Goal: Task Accomplishment & Management: Use online tool/utility

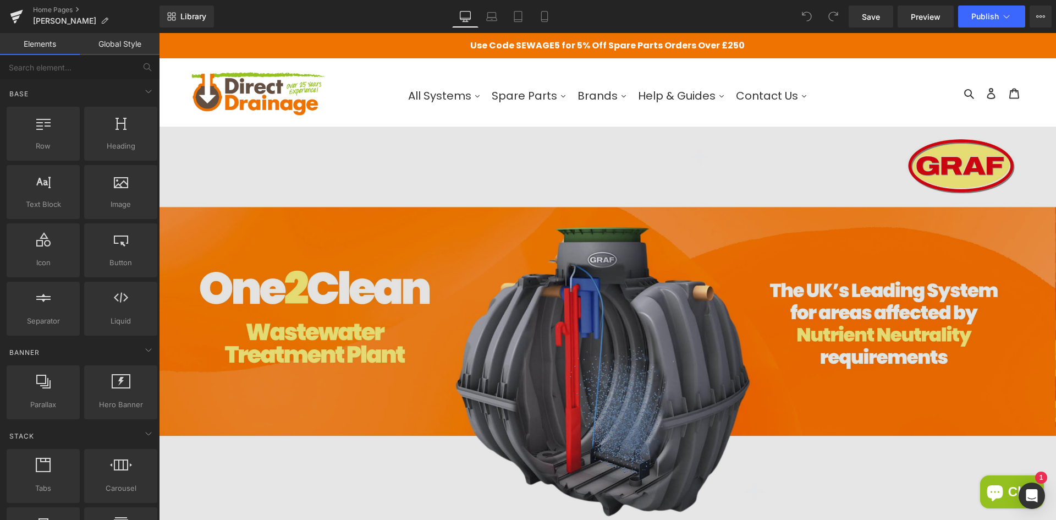
click at [613, 203] on img at bounding box center [607, 351] width 897 height 449
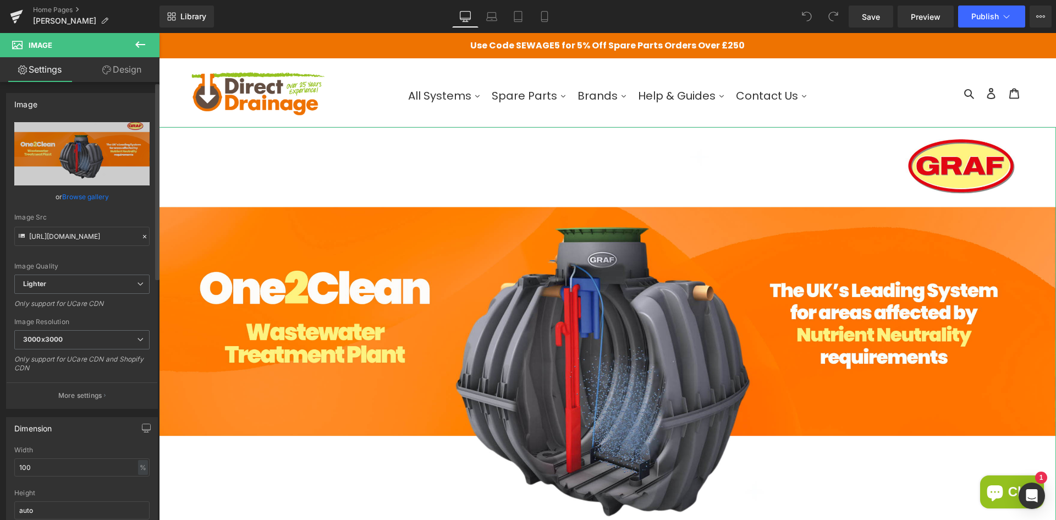
click at [86, 195] on link "Browse gallery" at bounding box center [85, 196] width 47 height 19
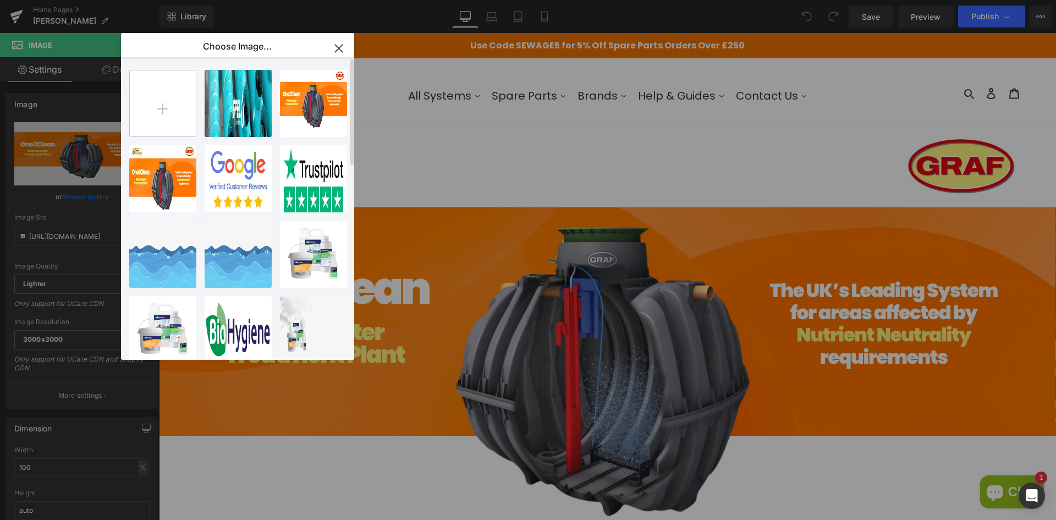
click at [178, 109] on input "file" at bounding box center [163, 103] width 66 height 66
type input "C:\fakepath\[PERSON_NAME] Home Page Banner [DATE].jpg"
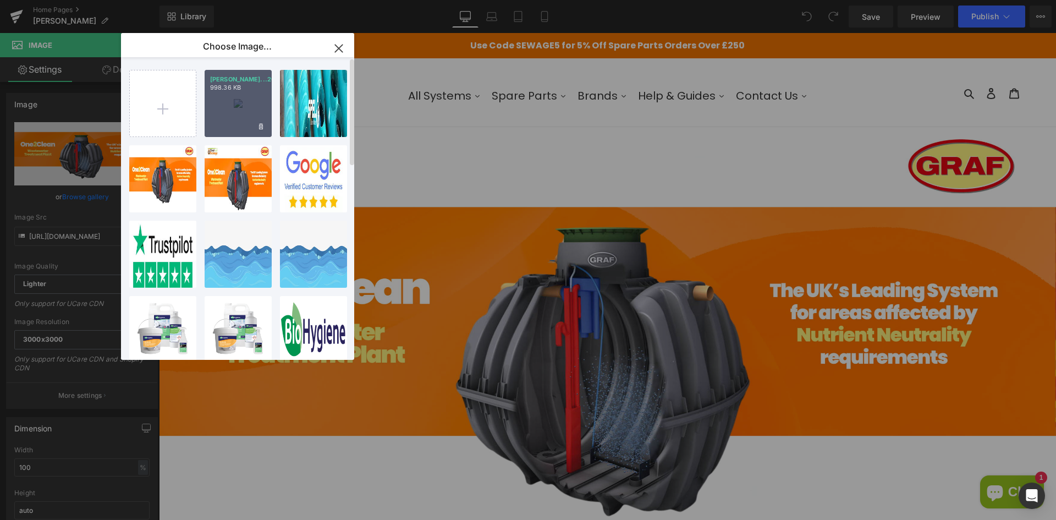
click at [232, 92] on p "998.36 KB" at bounding box center [238, 88] width 56 height 8
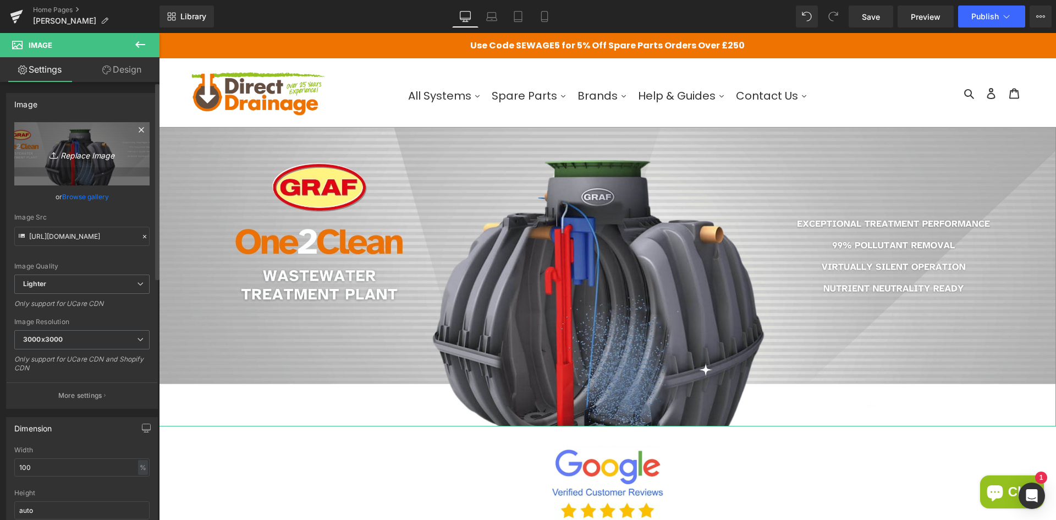
click at [91, 155] on icon "Replace Image" at bounding box center [82, 154] width 88 height 14
type input "C:\fakepath\[PERSON_NAME] Home Page Banner [DATE].jpg"
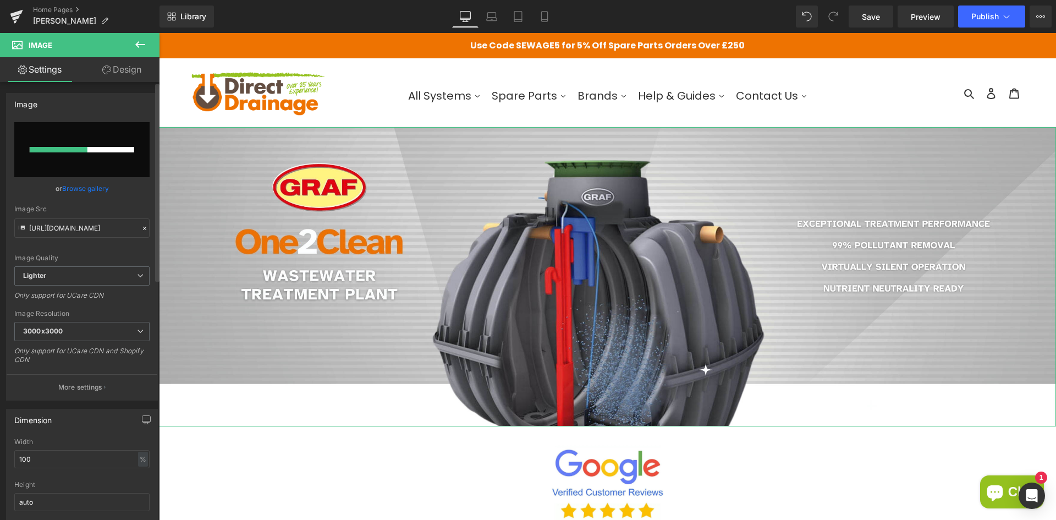
click at [100, 189] on link "Browse gallery" at bounding box center [85, 188] width 47 height 19
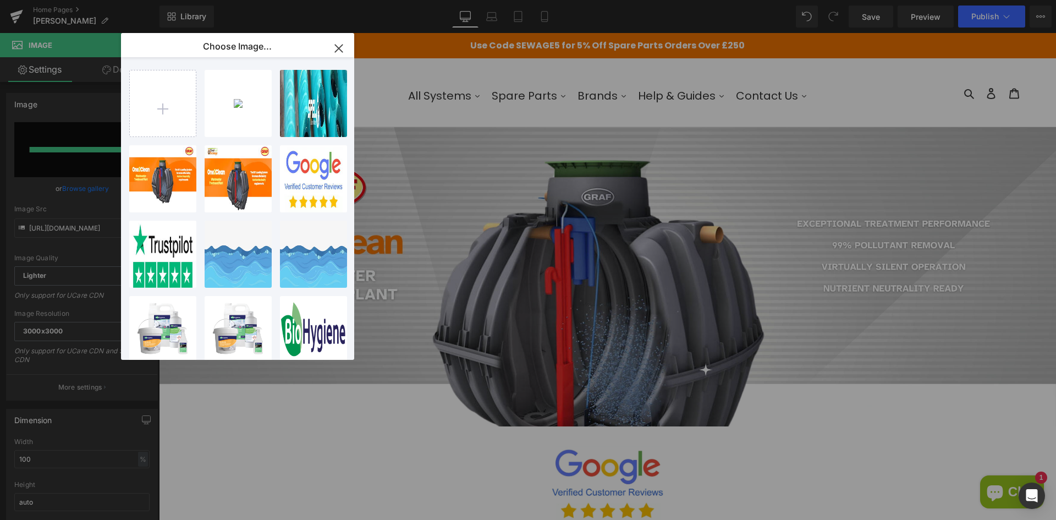
click at [333, 48] on icon "button" at bounding box center [339, 49] width 18 height 18
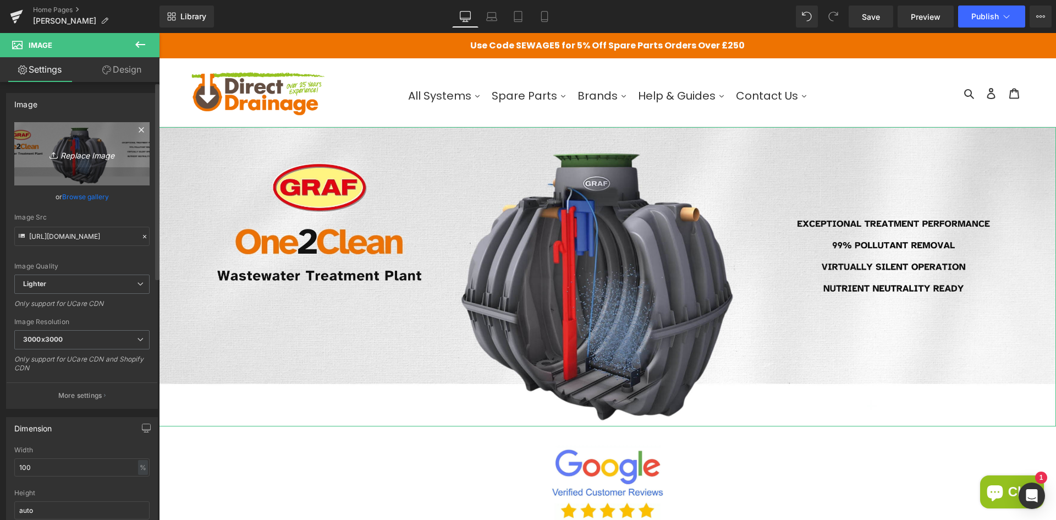
click at [82, 158] on icon "Replace Image" at bounding box center [82, 154] width 88 height 14
type input "C:\fakepath\[PERSON_NAME] Home Page Banner SEP2025-02.jpg"
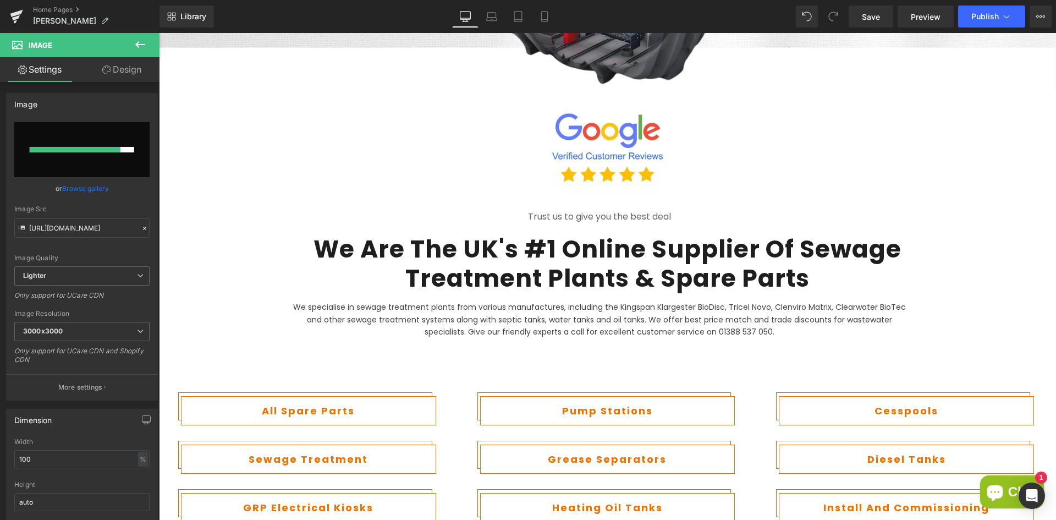
scroll to position [455, 0]
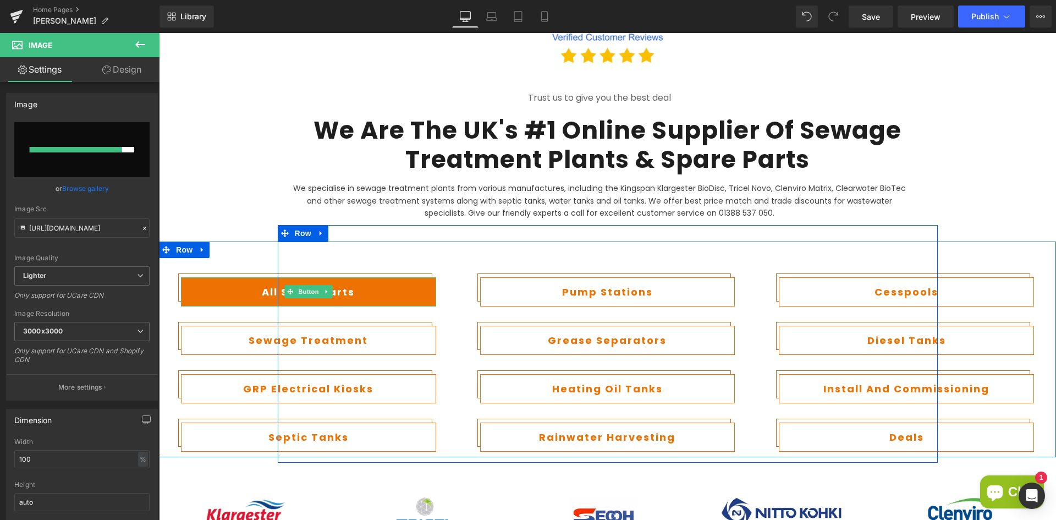
click at [398, 291] on link "All Spare Parts" at bounding box center [308, 291] width 255 height 29
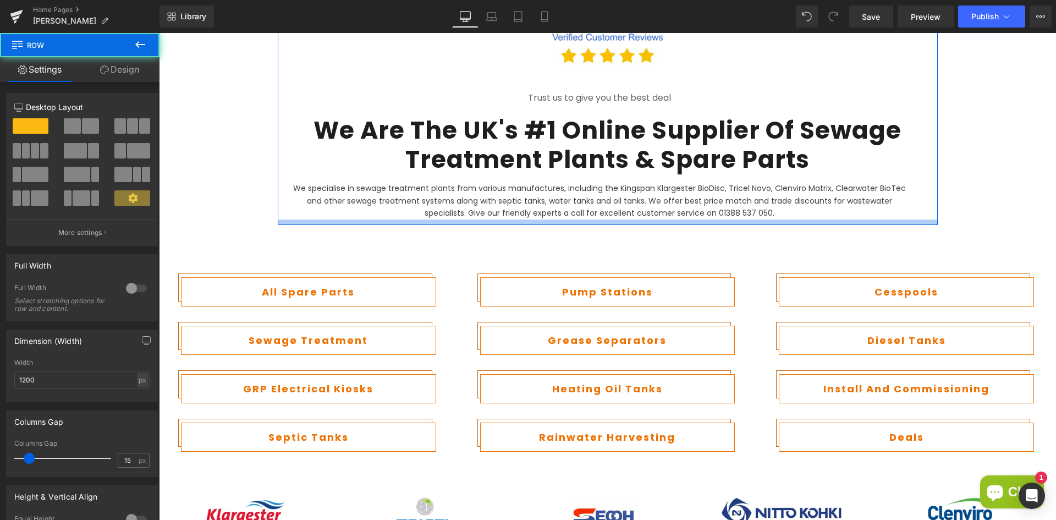
click at [345, 220] on div "Image Trust us to give you the best deal Text Block We are the UK's #1 Online S…" at bounding box center [608, 97] width 660 height 253
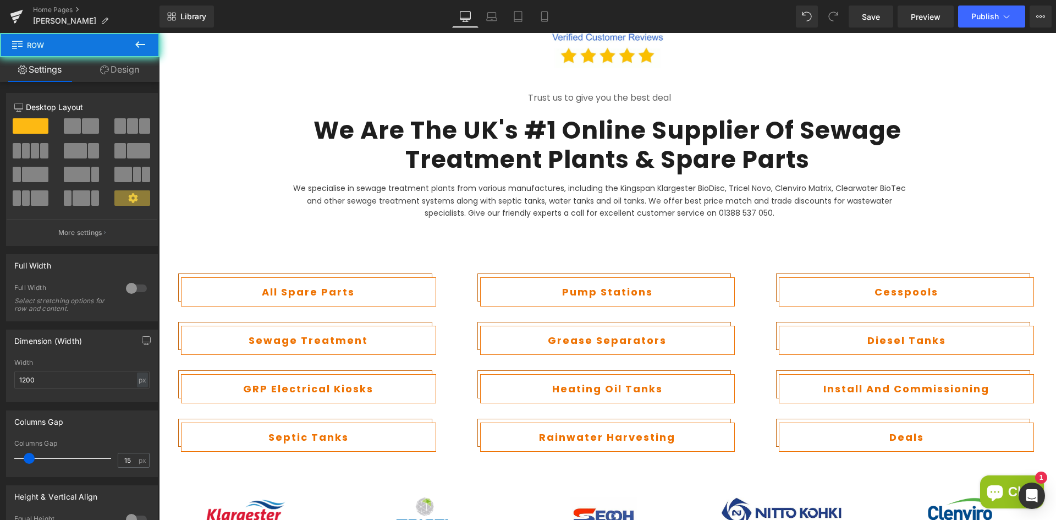
click at [159, 33] on div at bounding box center [159, 33] width 0 height 0
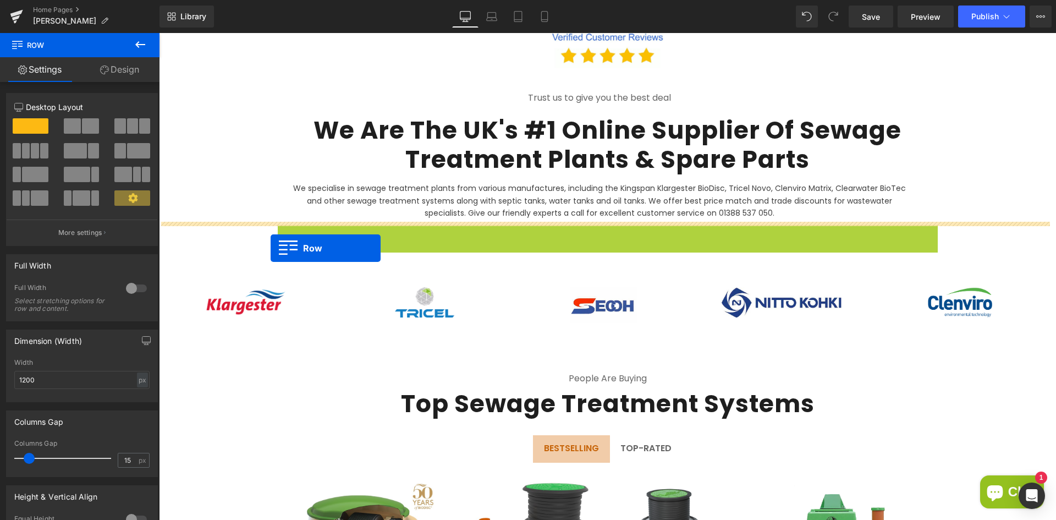
drag, startPoint x: 276, startPoint y: 230, endPoint x: 271, endPoint y: 251, distance: 21.5
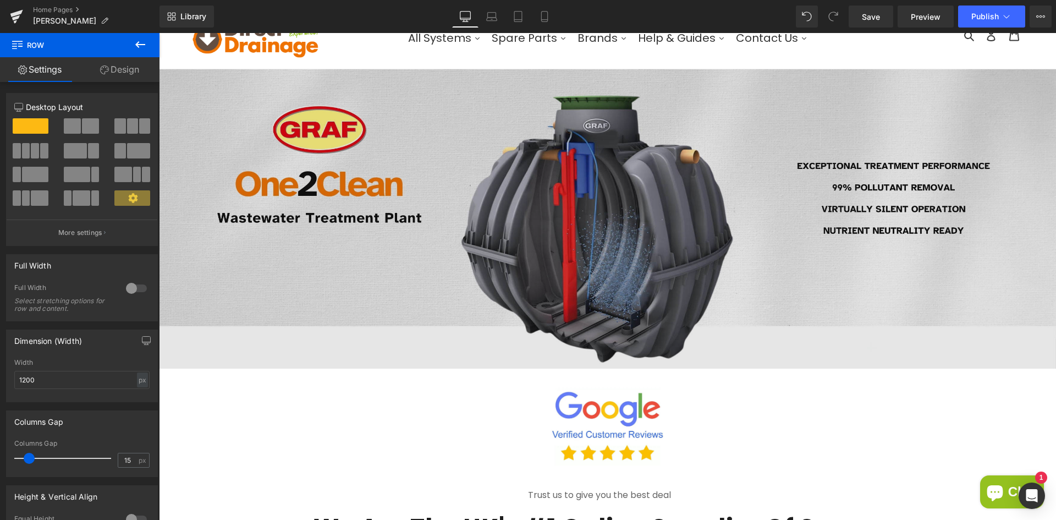
scroll to position [0, 0]
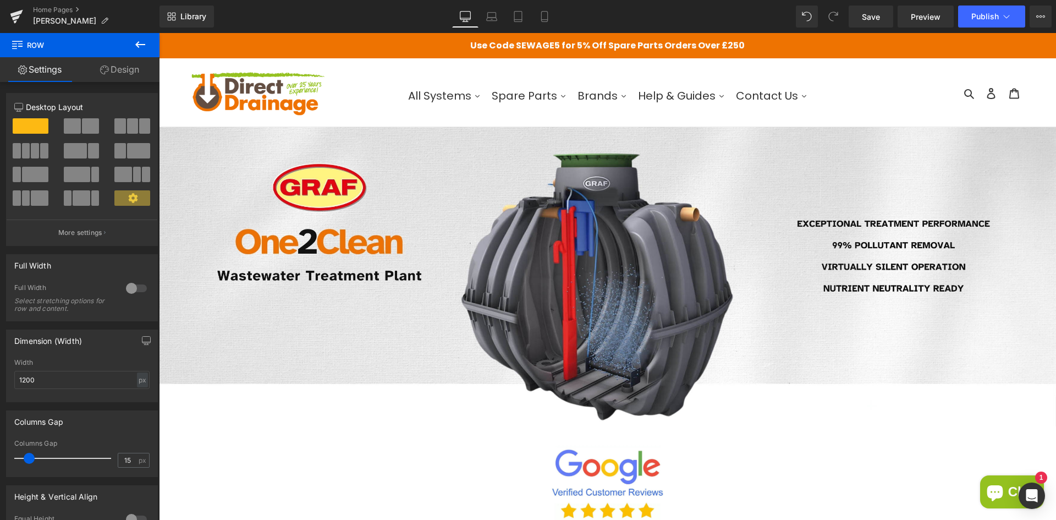
click at [135, 43] on icon at bounding box center [140, 44] width 13 height 13
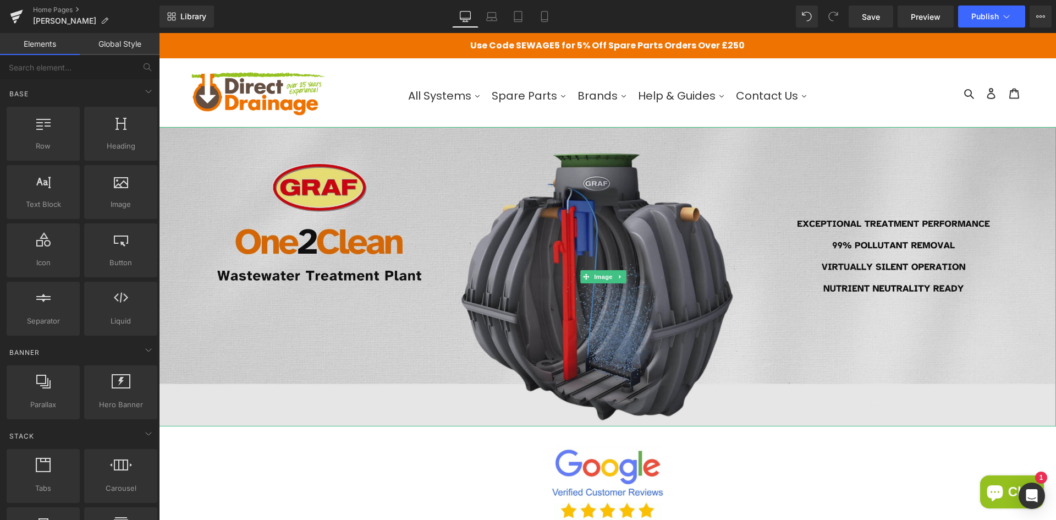
click at [311, 213] on img at bounding box center [607, 276] width 897 height 299
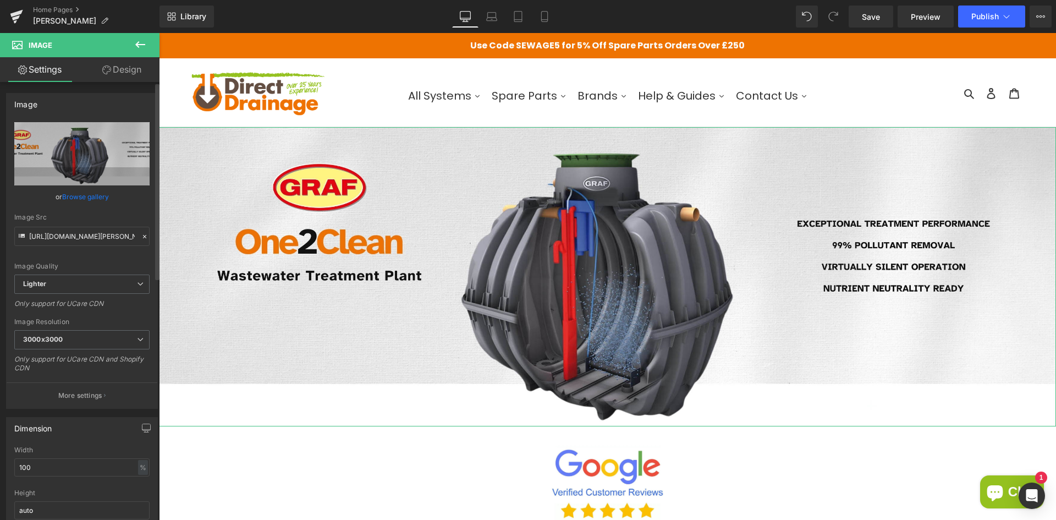
click at [75, 197] on link "Browse gallery" at bounding box center [85, 196] width 47 height 19
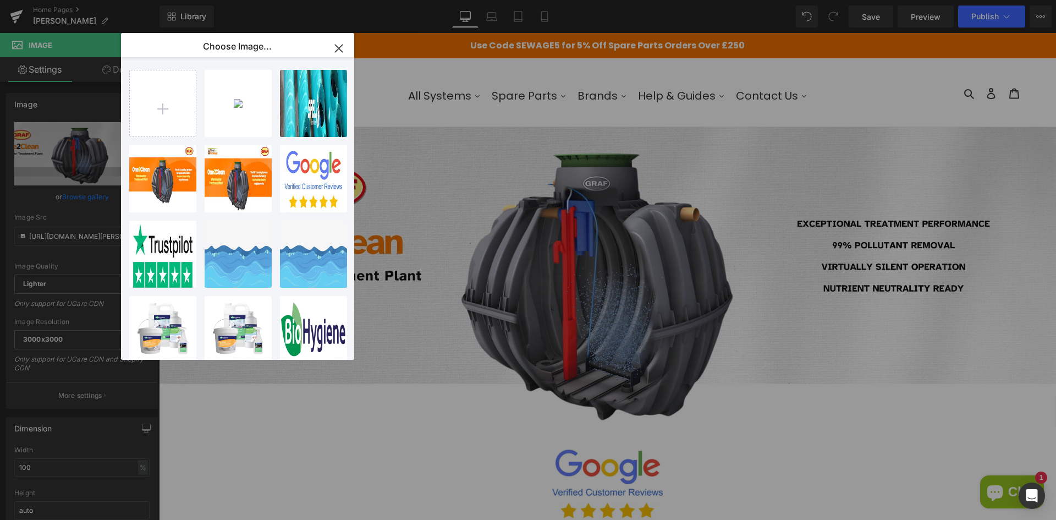
click at [330, 51] on icon "button" at bounding box center [339, 49] width 18 height 18
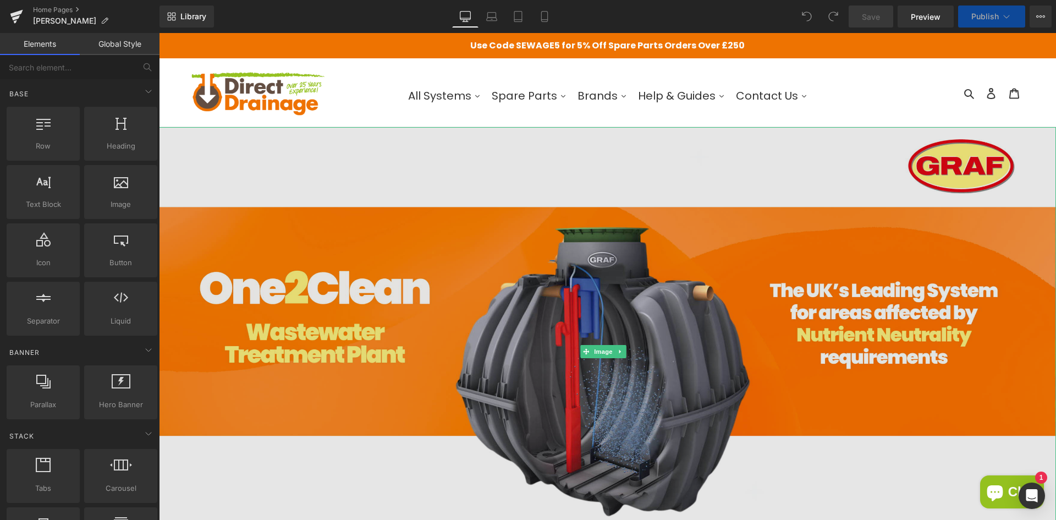
click at [535, 229] on img at bounding box center [607, 351] width 897 height 449
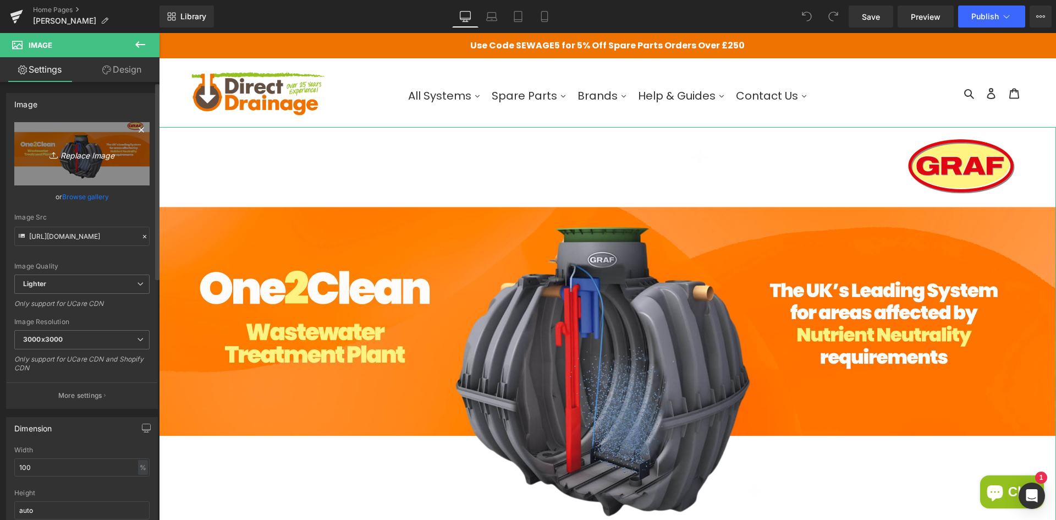
click at [67, 155] on icon "Replace Image" at bounding box center [82, 154] width 88 height 14
type input "C:\fakepath\[PERSON_NAME] Home Page Banner SEP2025-02.jpg"
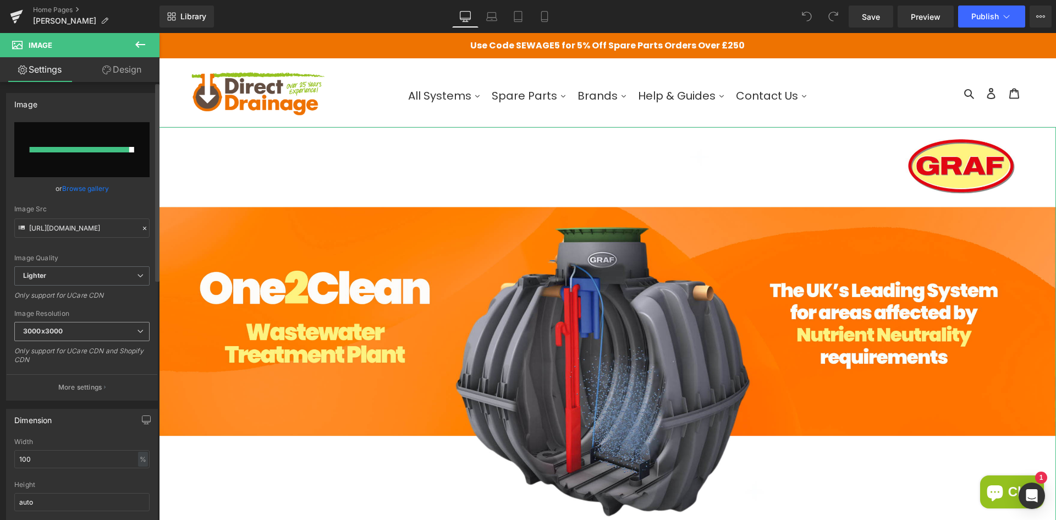
click at [114, 322] on span "3000x3000" at bounding box center [81, 331] width 135 height 19
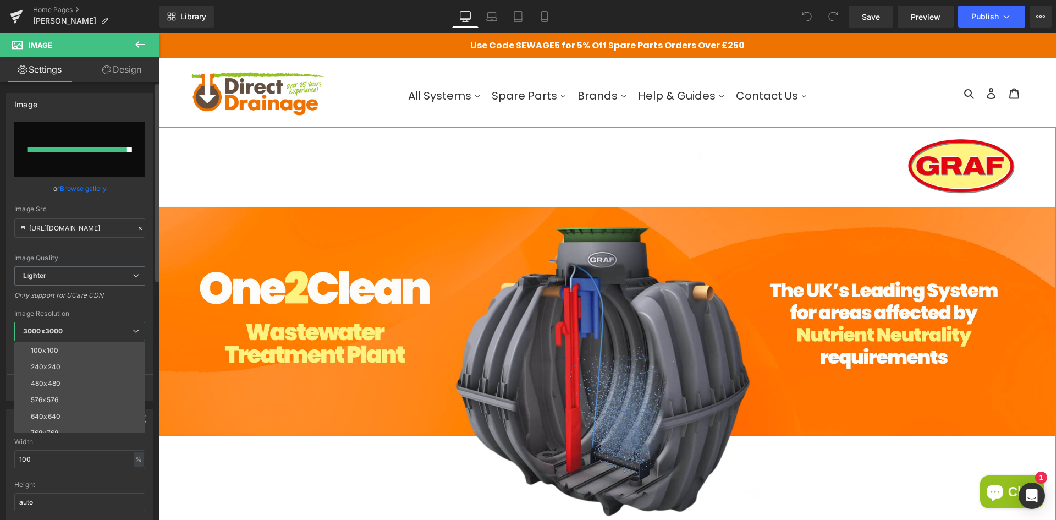
click at [114, 322] on span "3000x3000" at bounding box center [79, 331] width 131 height 19
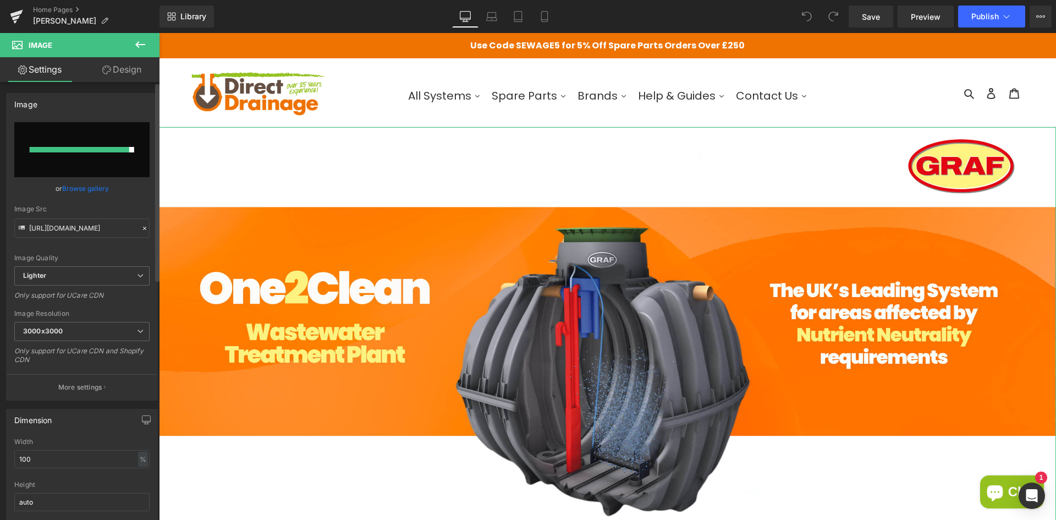
click at [90, 191] on link "Browse gallery" at bounding box center [85, 188] width 47 height 19
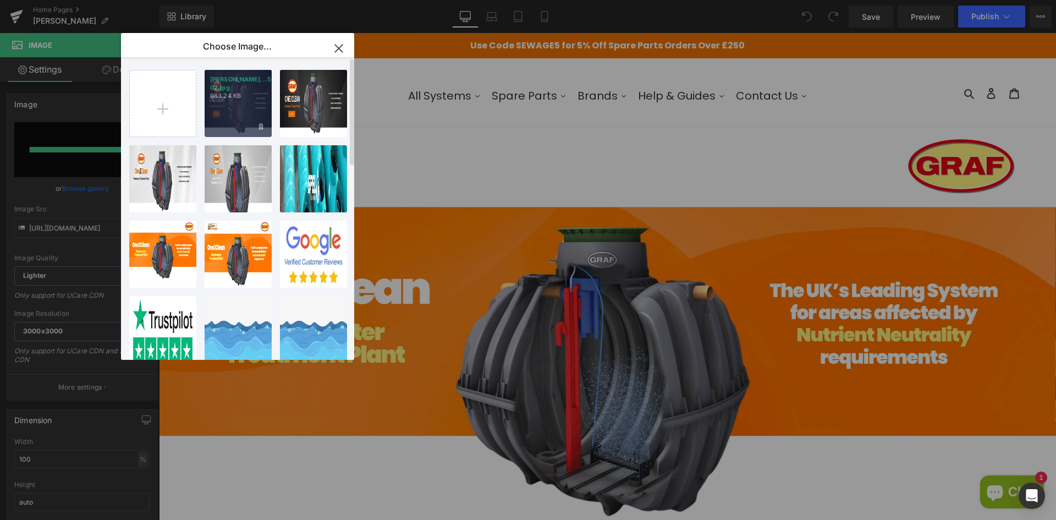
click at [237, 113] on div "GRAF DD...5-02.jpg 983.24 KB" at bounding box center [238, 103] width 67 height 67
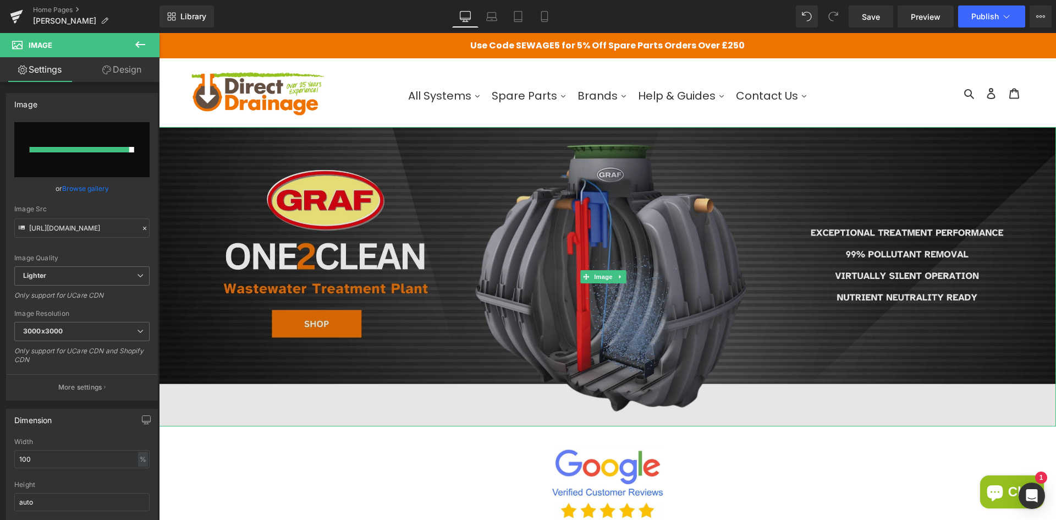
click at [278, 260] on img at bounding box center [607, 276] width 897 height 299
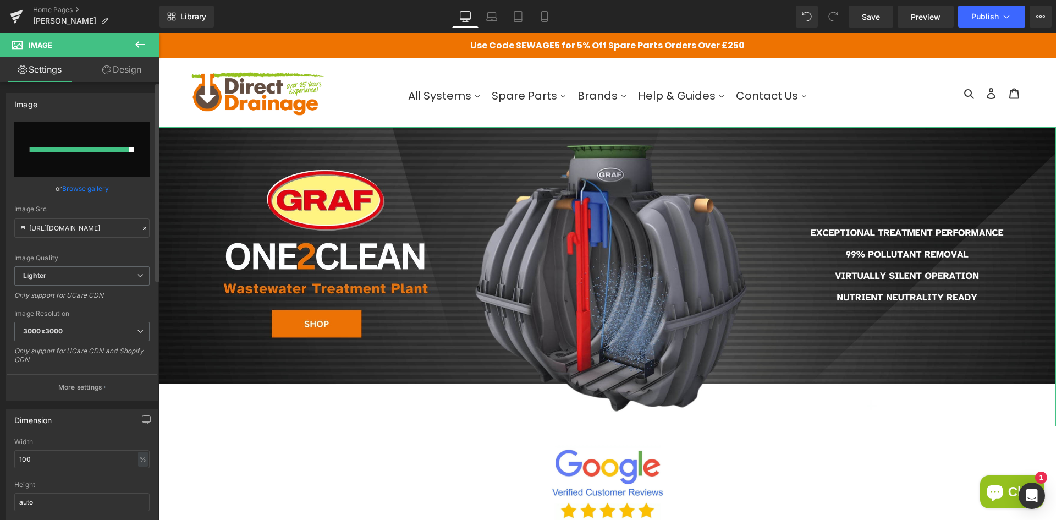
click at [80, 188] on link "Browse gallery" at bounding box center [85, 188] width 47 height 19
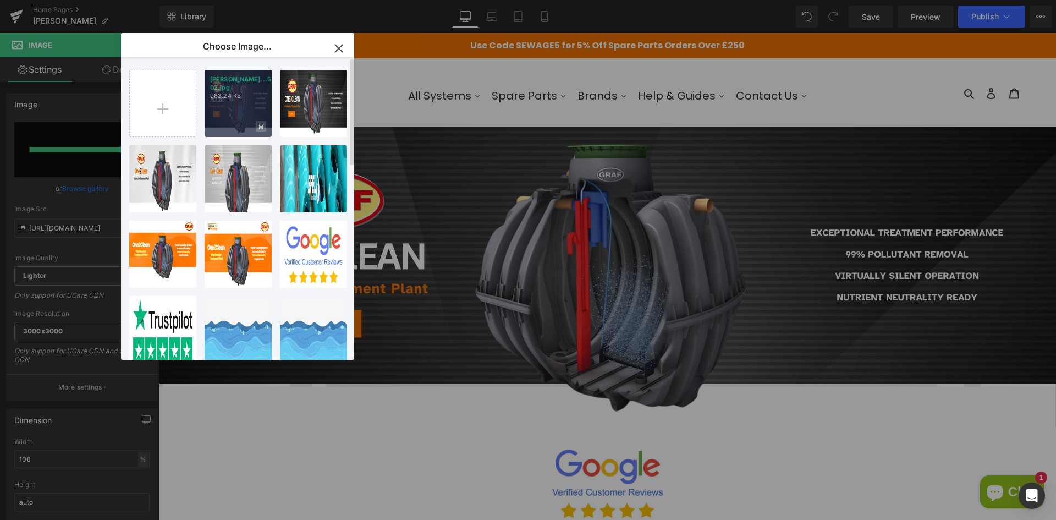
click at [264, 125] on span at bounding box center [261, 126] width 10 height 10
click at [261, 125] on span "No" at bounding box center [252, 126] width 28 height 12
click at [261, 125] on icon at bounding box center [261, 126] width 4 height 6
click at [217, 128] on span "Yes" at bounding box center [224, 126] width 28 height 12
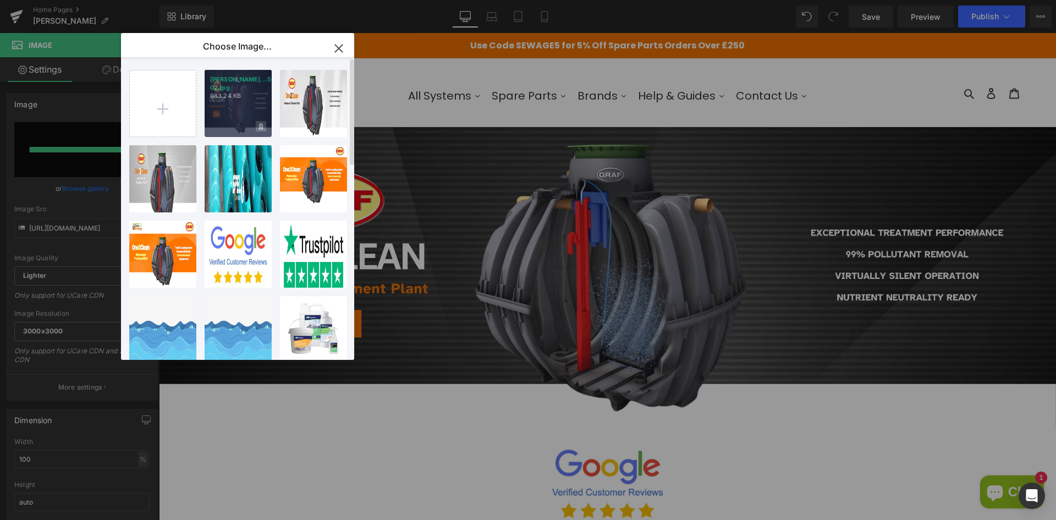
click at [261, 125] on icon at bounding box center [261, 126] width 4 height 6
click at [214, 127] on span "Yes" at bounding box center [224, 126] width 28 height 12
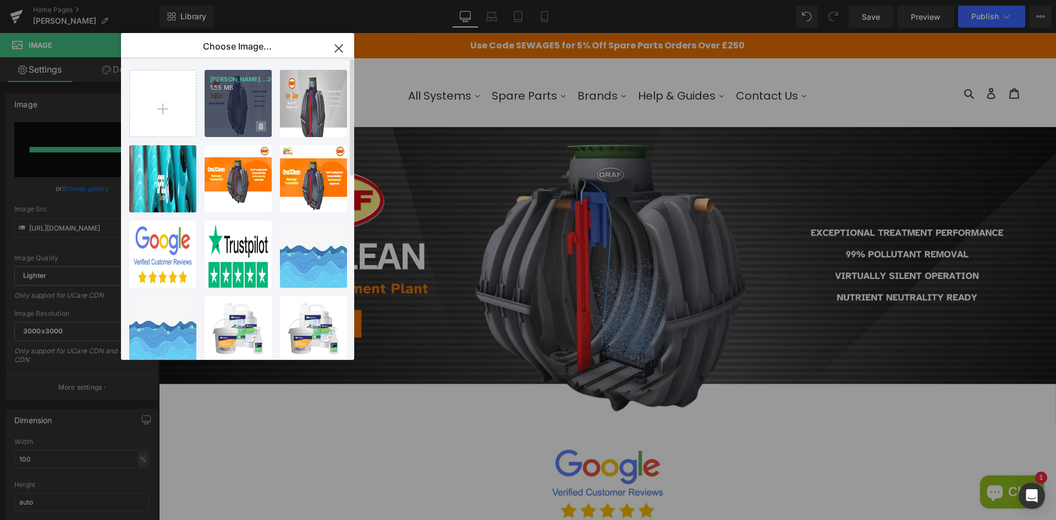
click at [259, 124] on icon at bounding box center [261, 126] width 4 height 7
click at [222, 124] on span "Yes" at bounding box center [224, 126] width 28 height 12
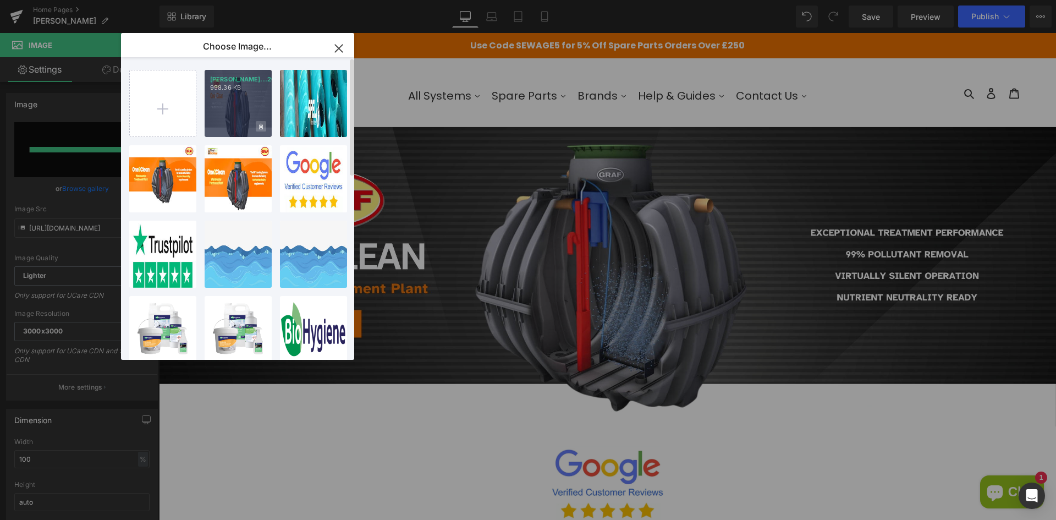
click at [259, 126] on icon at bounding box center [261, 126] width 4 height 7
click at [219, 128] on span "Yes" at bounding box center [224, 126] width 28 height 12
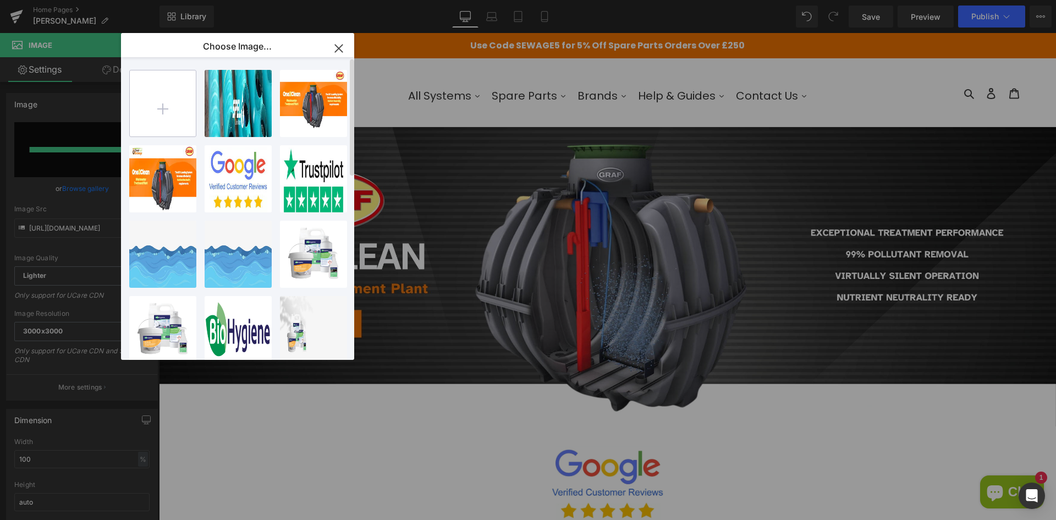
click at [174, 111] on input "file" at bounding box center [163, 103] width 66 height 66
type input "C:\fakepath\[PERSON_NAME] Home Page Banner SEP2025-02.jpg"
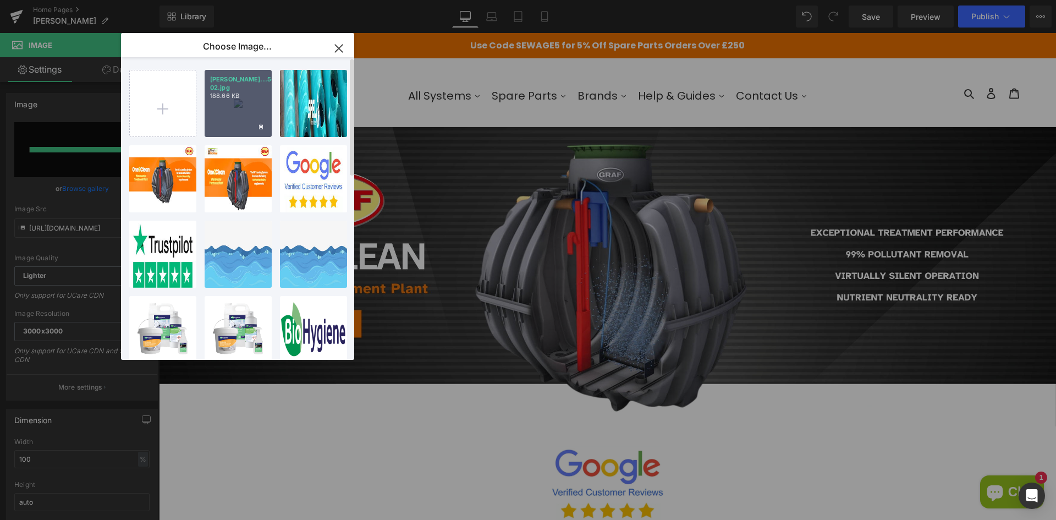
click at [257, 111] on div "GRAF DD...5-02.jpg 188.66 KB" at bounding box center [238, 103] width 67 height 67
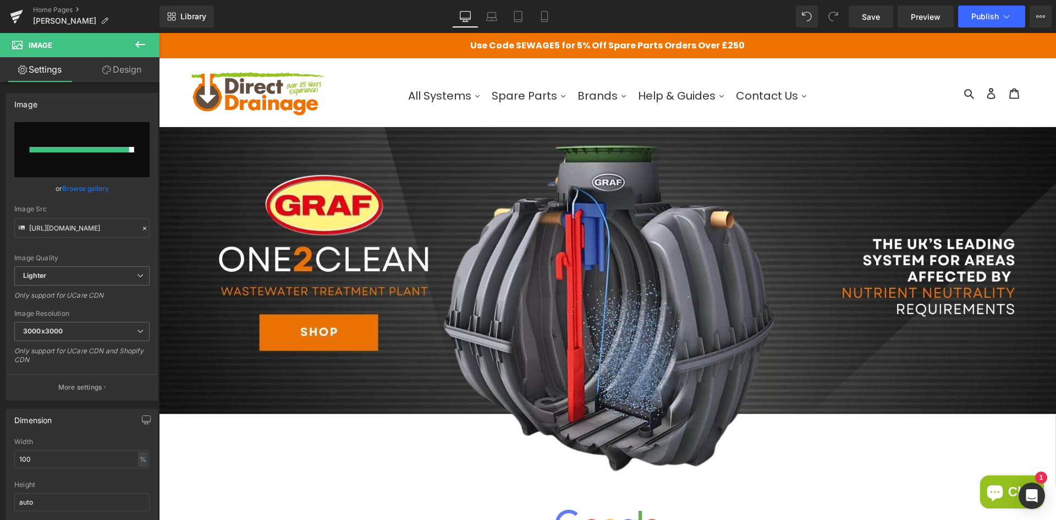
click at [140, 43] on icon at bounding box center [140, 44] width 13 height 13
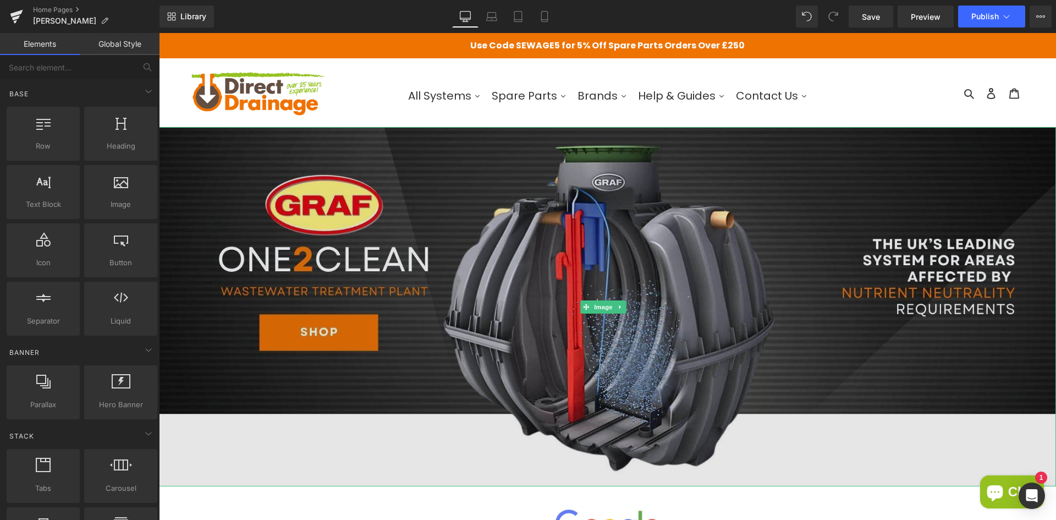
click at [329, 174] on img at bounding box center [607, 306] width 897 height 359
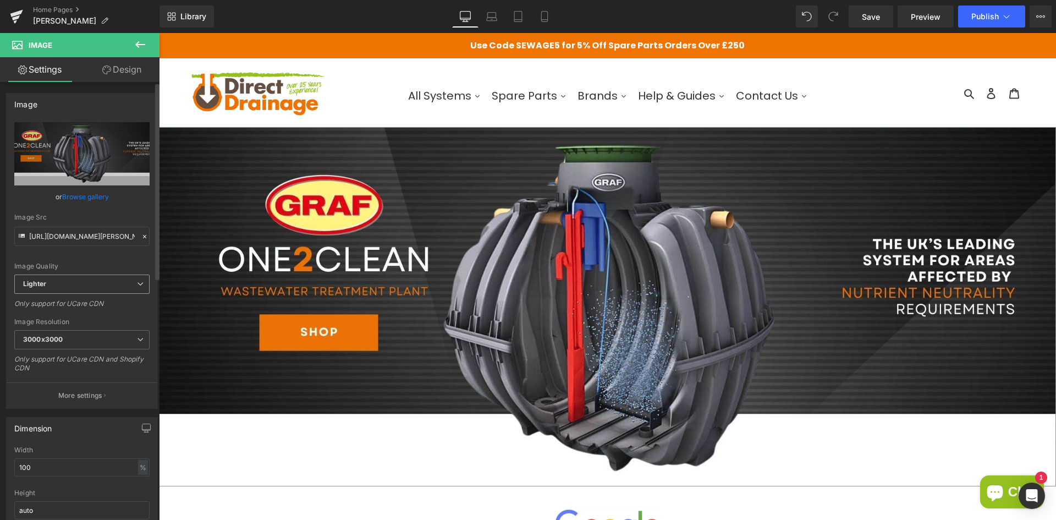
click at [89, 280] on span "Lighter" at bounding box center [81, 284] width 135 height 19
click at [72, 316] on li "Lightest" at bounding box center [79, 320] width 131 height 17
click at [86, 286] on span "Lightest" at bounding box center [81, 284] width 135 height 19
click at [78, 297] on li "Lighter" at bounding box center [79, 303] width 131 height 17
click at [106, 284] on span "Lighter" at bounding box center [81, 284] width 135 height 19
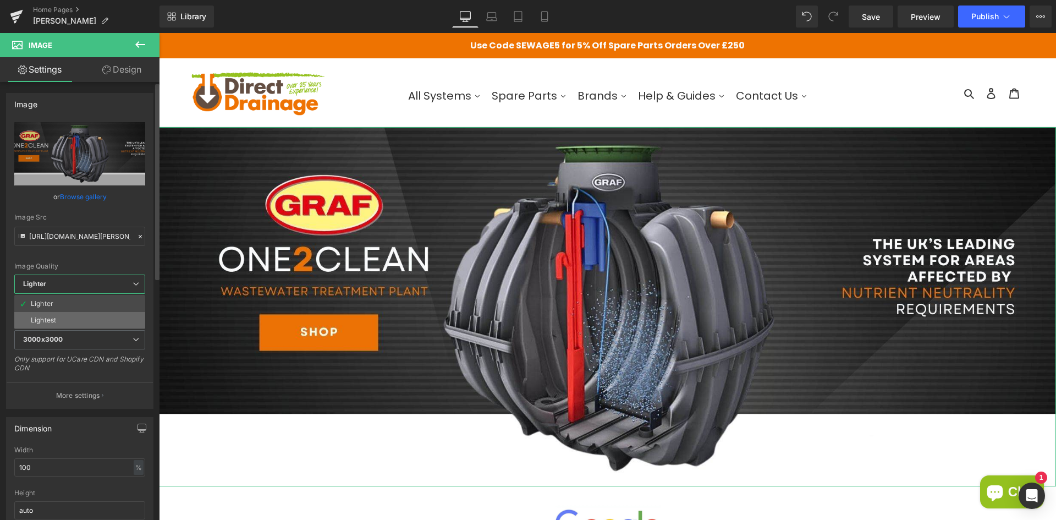
click at [63, 314] on li "Lightest" at bounding box center [79, 320] width 131 height 17
click at [73, 289] on span "Lightest" at bounding box center [81, 284] width 135 height 19
click at [62, 300] on li "Lighter" at bounding box center [79, 303] width 131 height 17
click at [41, 332] on span "3000x3000" at bounding box center [81, 339] width 135 height 19
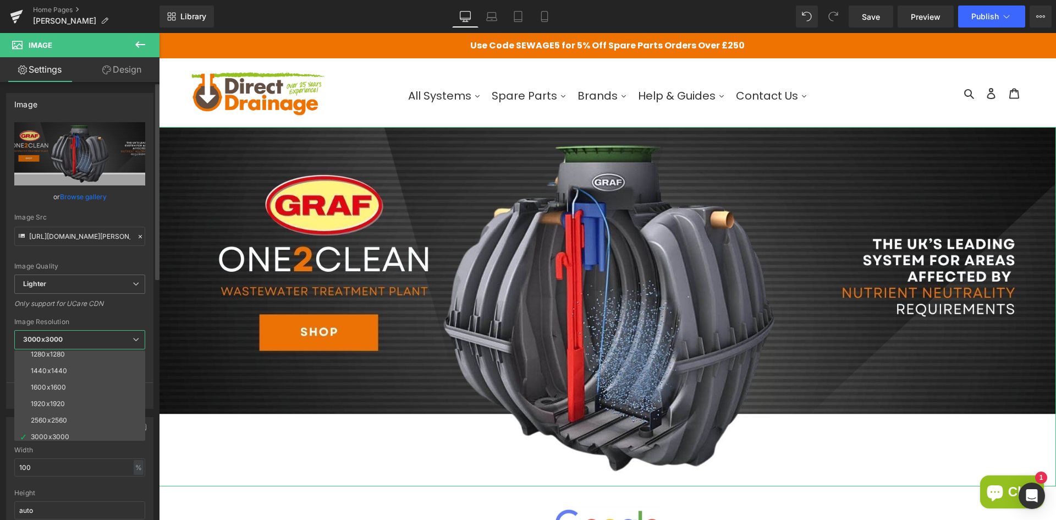
scroll to position [157, 0]
click at [51, 412] on div "2560x2560" at bounding box center [49, 416] width 36 height 8
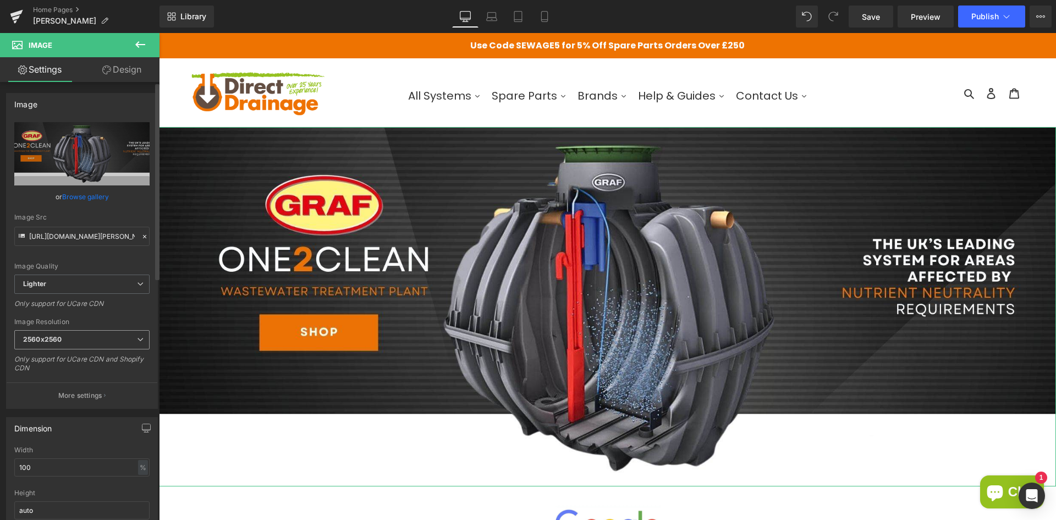
click at [61, 334] on span "2560x2560" at bounding box center [81, 339] width 135 height 19
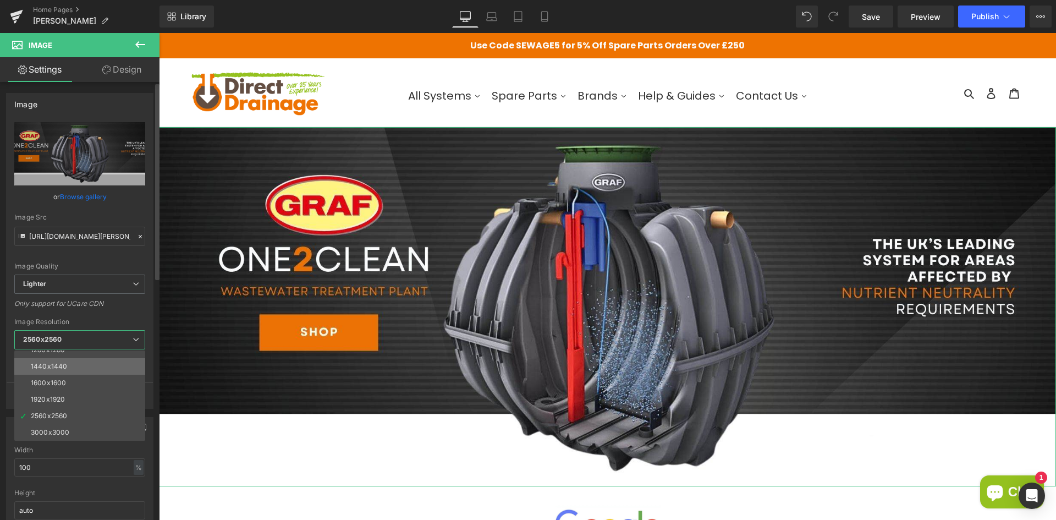
click at [58, 365] on div "1440x1440" at bounding box center [49, 367] width 36 height 8
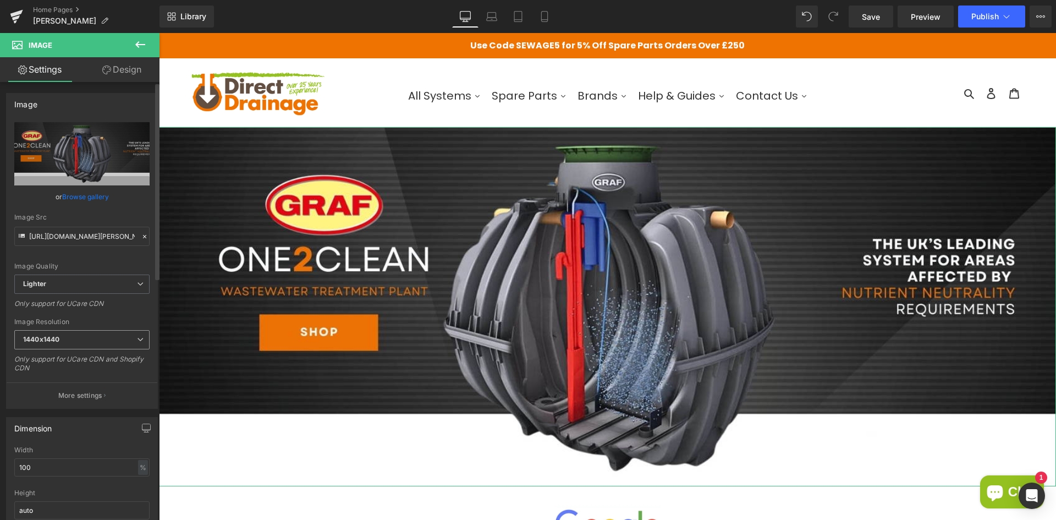
click at [59, 337] on b "1440x1440" at bounding box center [41, 339] width 36 height 8
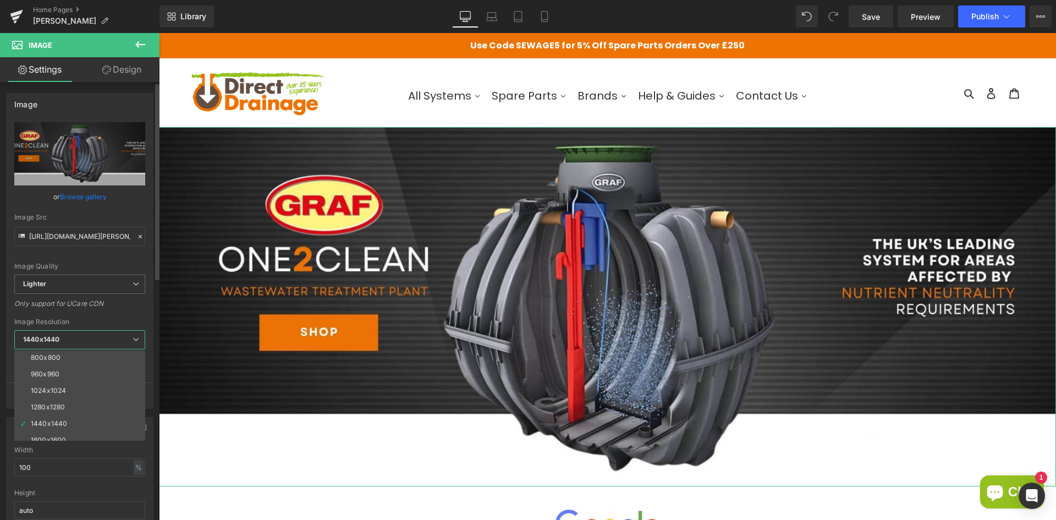
scroll to position [47, 0]
click at [63, 376] on li "640x640" at bounding box center [82, 377] width 136 height 17
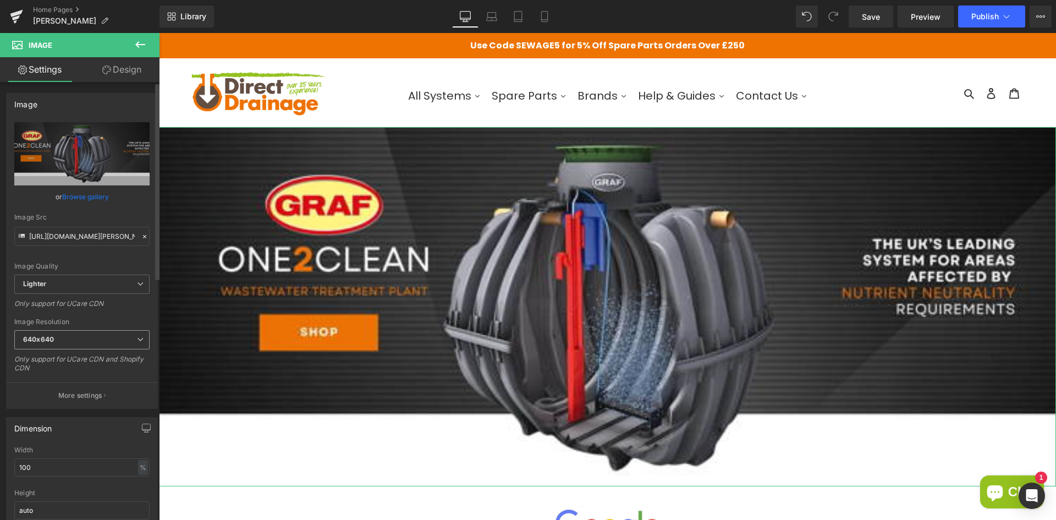
click at [67, 336] on span "640x640" at bounding box center [81, 339] width 135 height 19
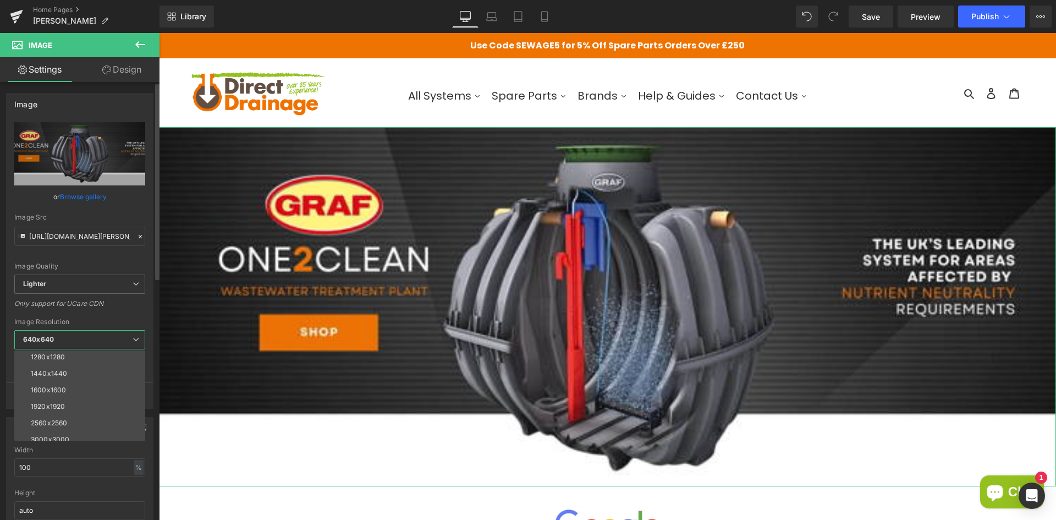
scroll to position [157, 0]
click at [62, 382] on div "1600x1600" at bounding box center [48, 383] width 35 height 8
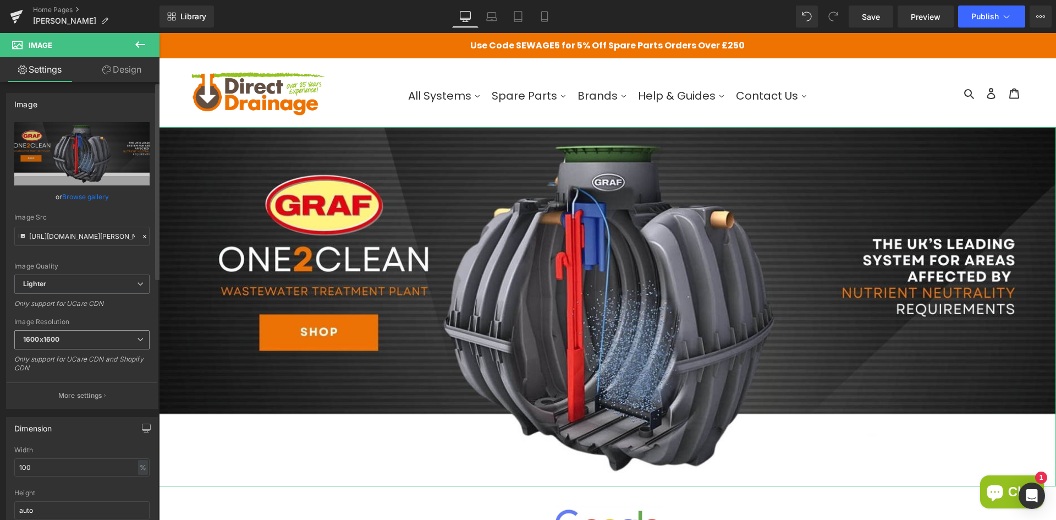
click at [58, 346] on span "1600x1600" at bounding box center [81, 339] width 135 height 19
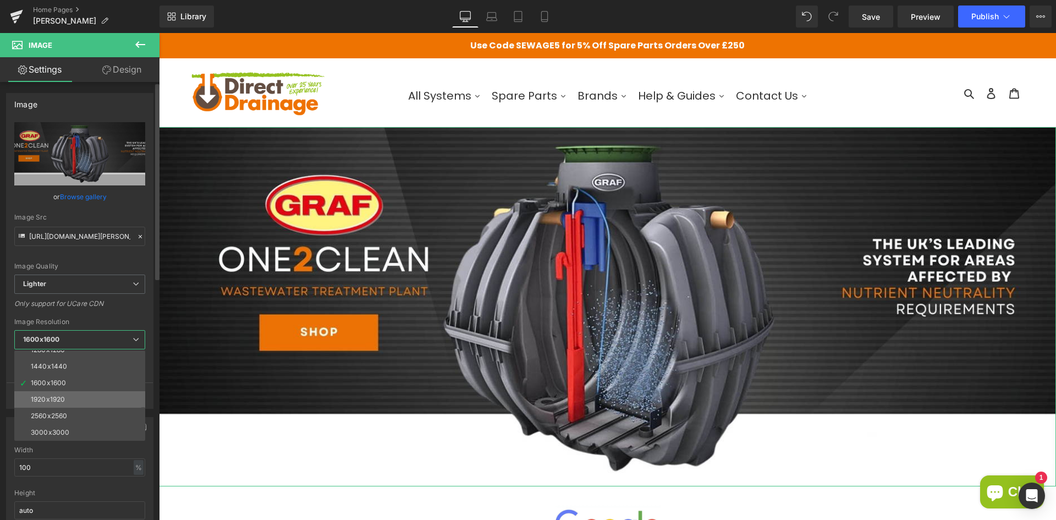
click at [58, 395] on li "1920x1920" at bounding box center [82, 399] width 136 height 17
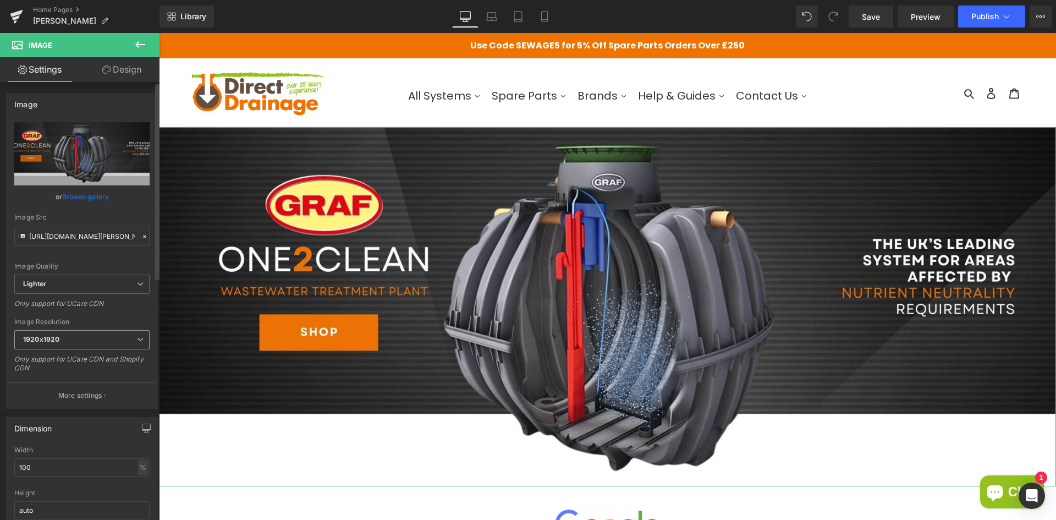
click at [94, 340] on span "1920x1920" at bounding box center [81, 339] width 135 height 19
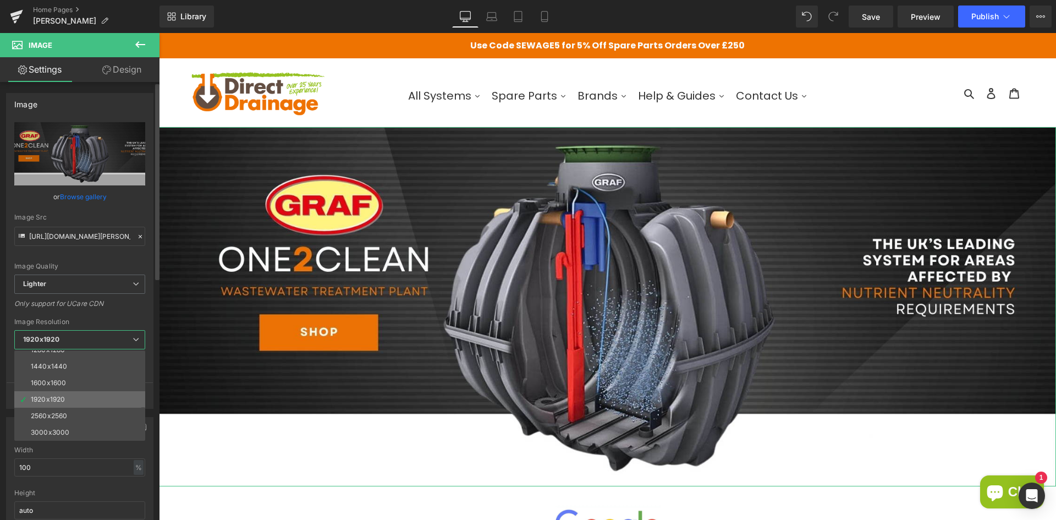
click at [48, 407] on li "1920x1920" at bounding box center [82, 399] width 136 height 17
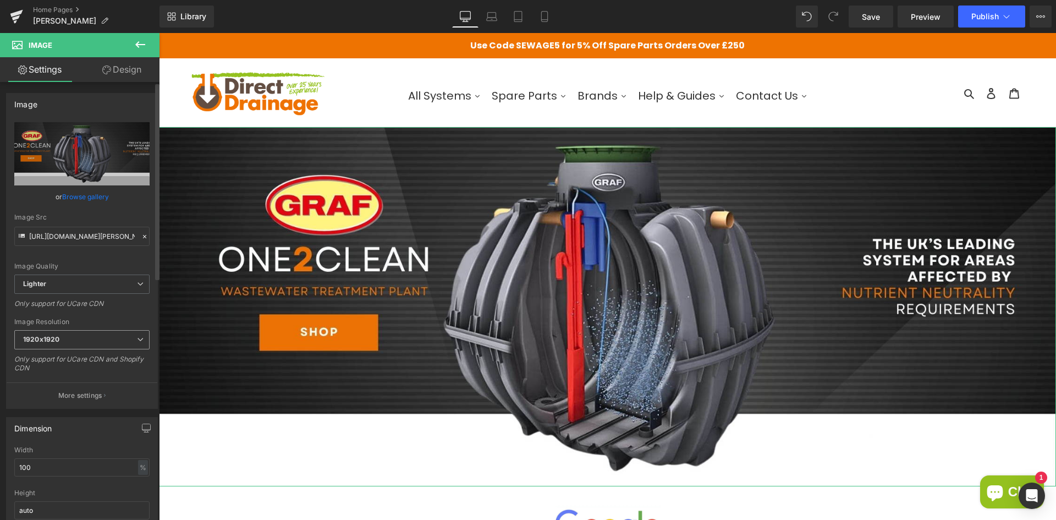
click at [74, 344] on span "1920x1920" at bounding box center [81, 339] width 135 height 19
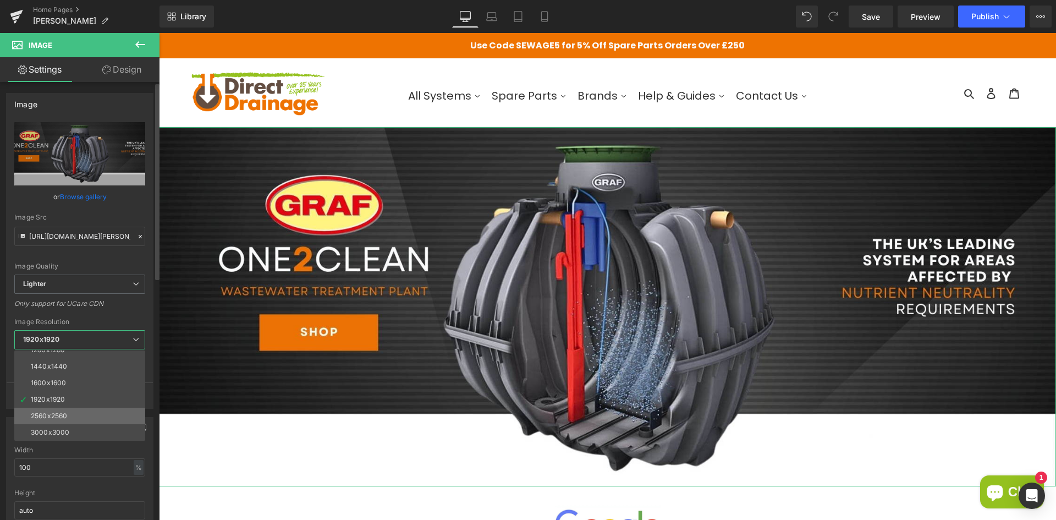
click at [40, 410] on li "2560x2560" at bounding box center [82, 416] width 136 height 17
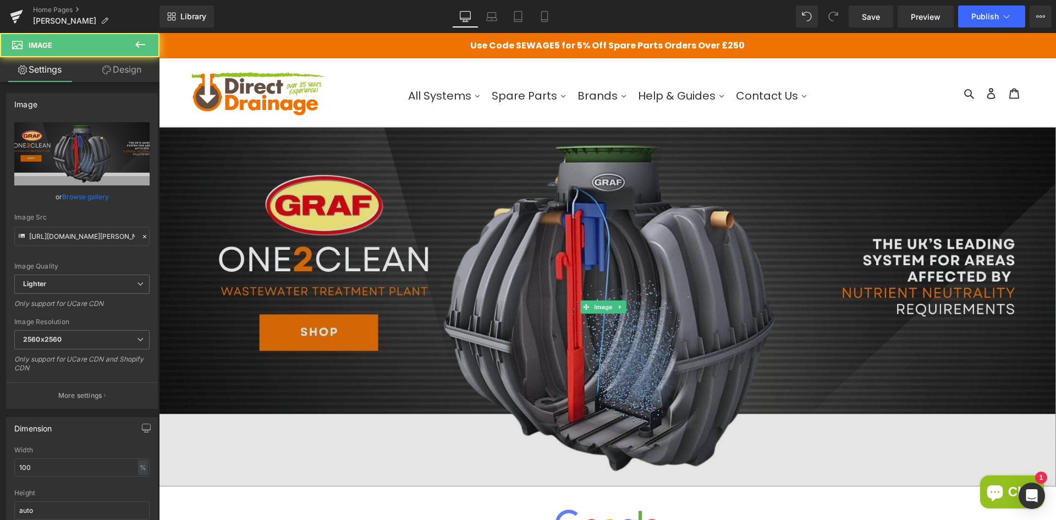
click at [216, 441] on img at bounding box center [607, 306] width 897 height 359
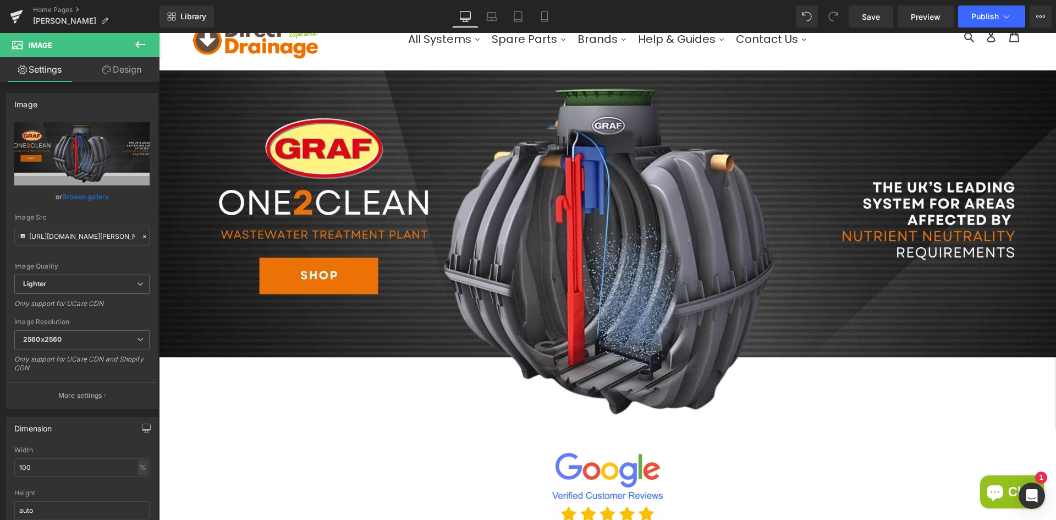
scroll to position [0, 0]
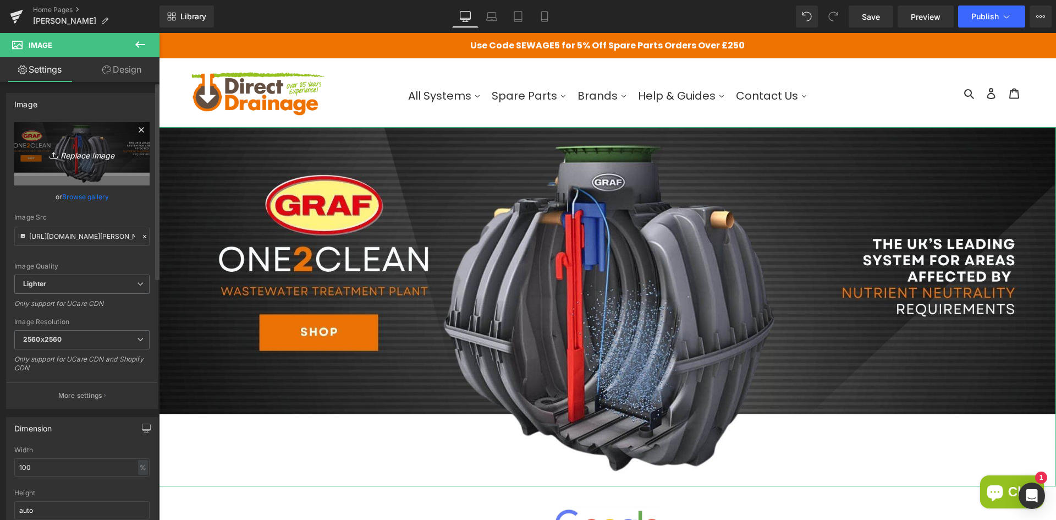
click at [98, 155] on icon "Replace Image" at bounding box center [82, 154] width 88 height 14
type input "C:\fakepath\[PERSON_NAME] Home Page Banner SEP2025-02.jpg"
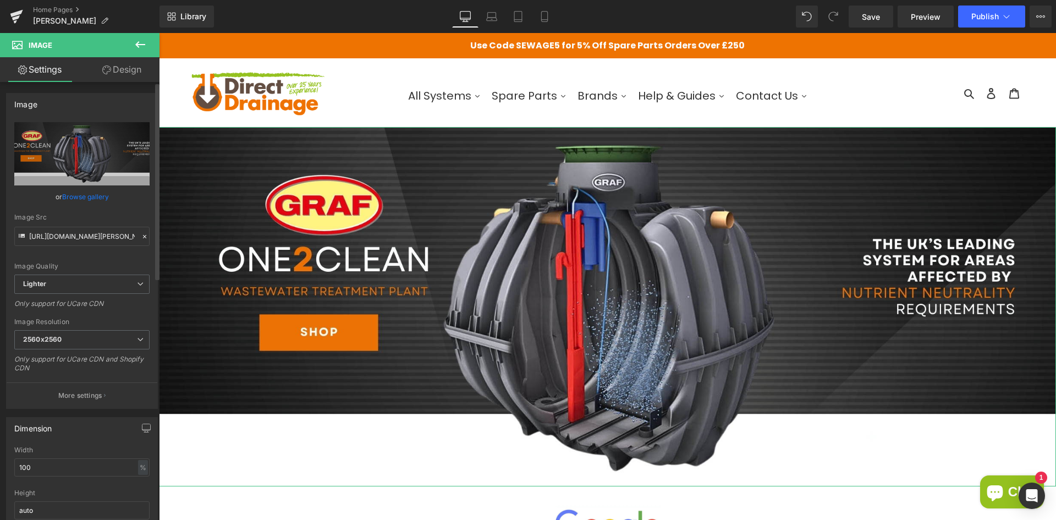
click at [70, 194] on link "Browse gallery" at bounding box center [85, 196] width 47 height 19
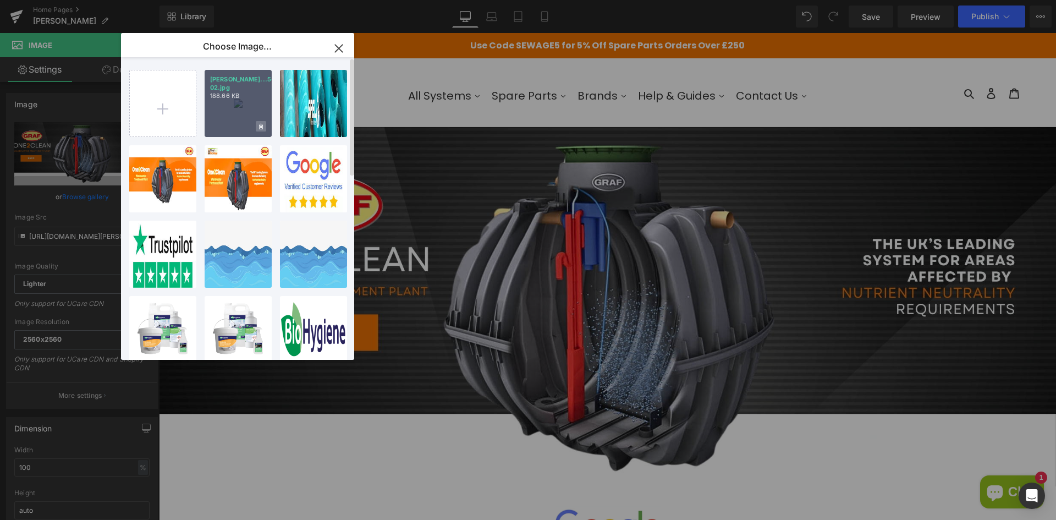
click at [258, 125] on span at bounding box center [261, 126] width 10 height 10
click at [212, 125] on span "Yes" at bounding box center [224, 126] width 28 height 12
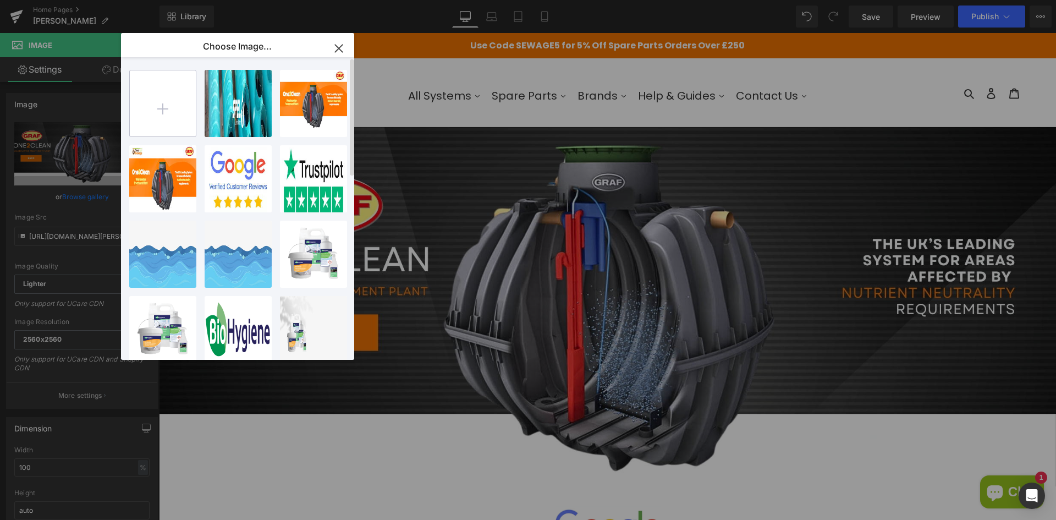
click at [170, 109] on input "file" at bounding box center [163, 103] width 66 height 66
type input "C:\fakepath\[PERSON_NAME] Home Page Banner SEP2025-02.jpg"
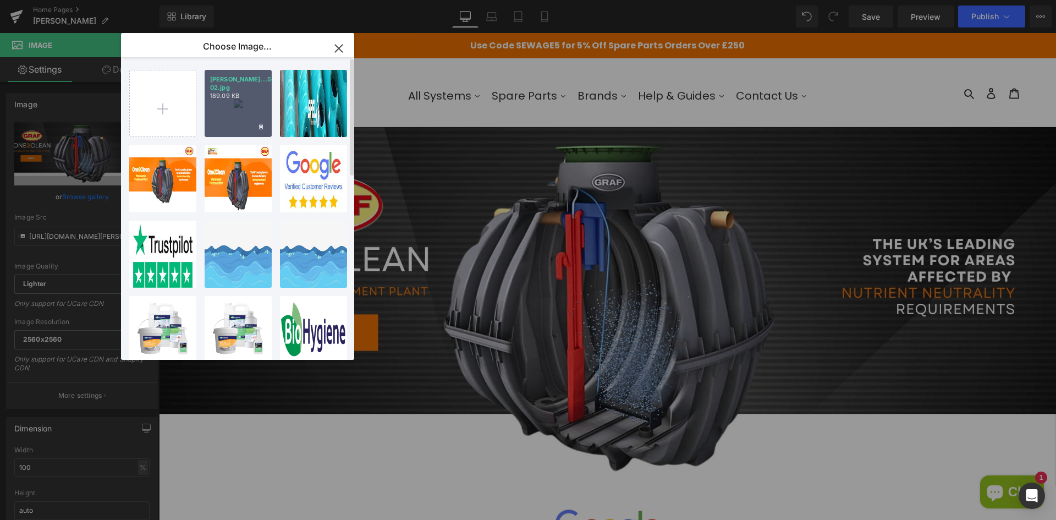
click at [261, 103] on div "GRAF DD...5-02.jpg 189.09 KB" at bounding box center [238, 103] width 67 height 67
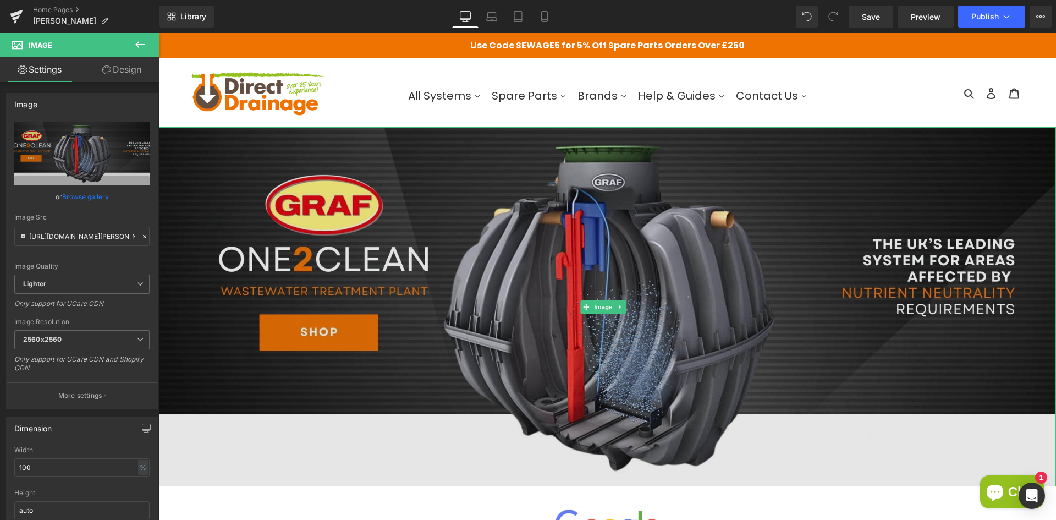
click at [377, 236] on img at bounding box center [607, 306] width 897 height 359
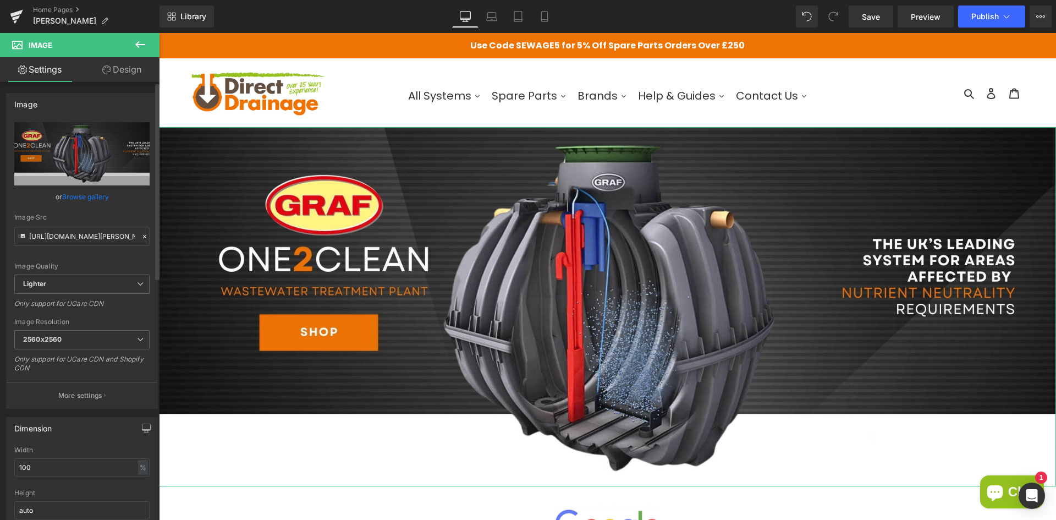
click at [97, 195] on link "Browse gallery" at bounding box center [85, 196] width 47 height 19
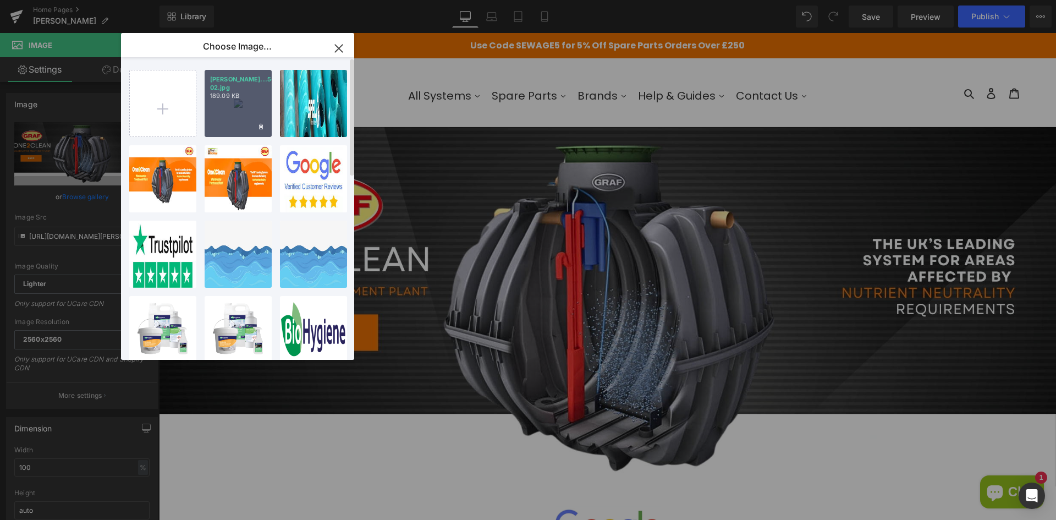
click at [249, 106] on div "GRAF DD...5-02.jpg 189.09 KB" at bounding box center [238, 103] width 67 height 67
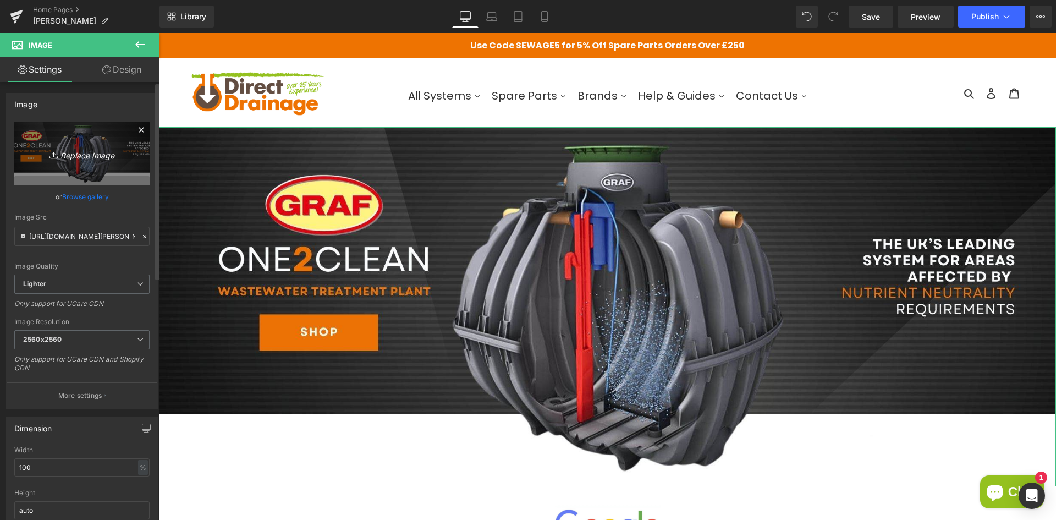
click at [83, 154] on icon "Replace Image" at bounding box center [82, 154] width 88 height 14
type input "C:\fakepath\[PERSON_NAME] Home Page Banner SEP2025-02.jpg"
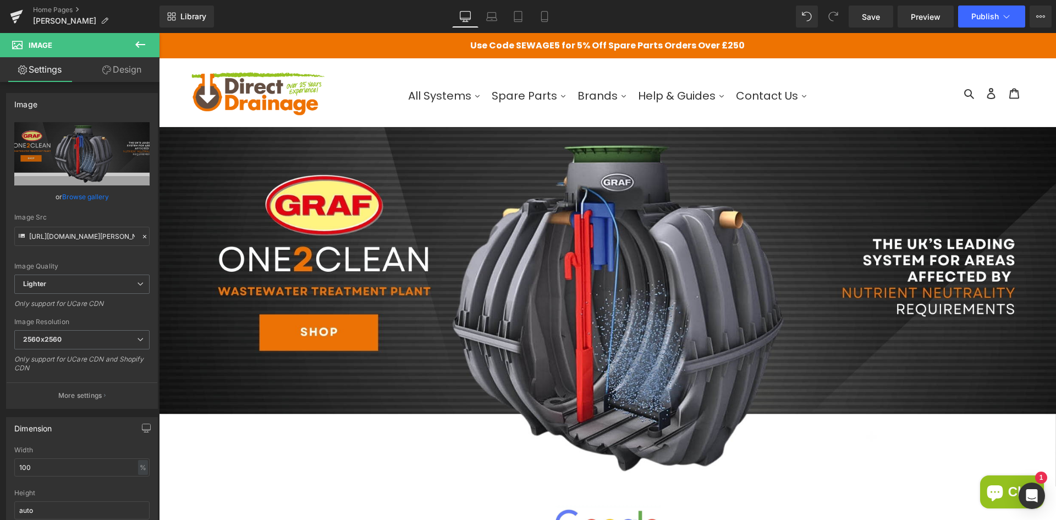
click at [236, 87] on img at bounding box center [258, 93] width 138 height 52
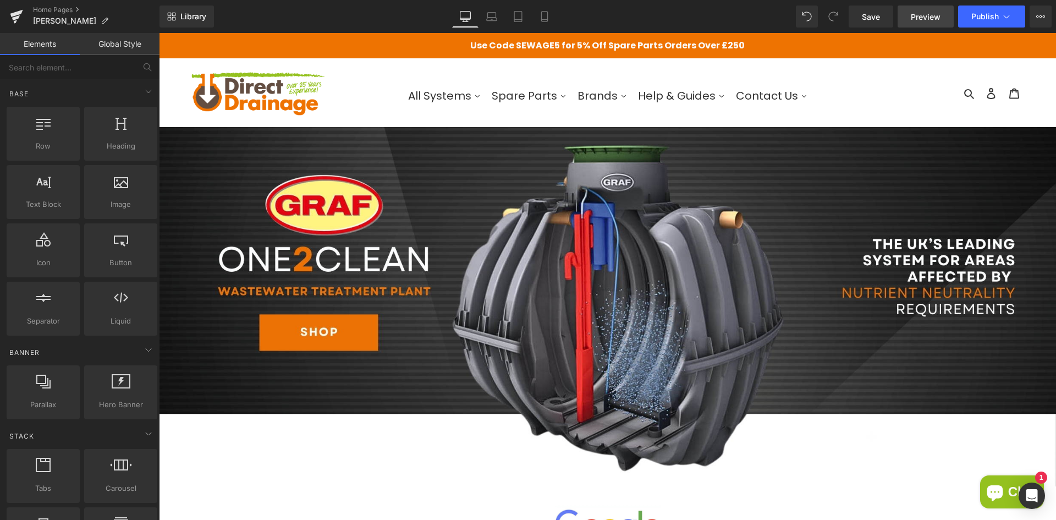
click at [927, 15] on span "Preview" at bounding box center [926, 17] width 30 height 12
click at [878, 17] on span "Save" at bounding box center [871, 17] width 18 height 12
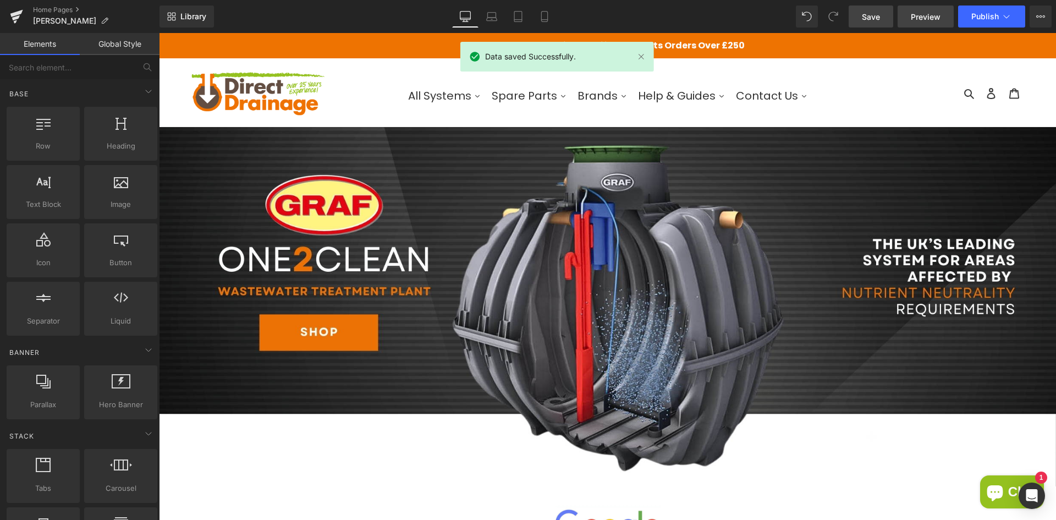
click at [932, 19] on span "Preview" at bounding box center [926, 17] width 30 height 12
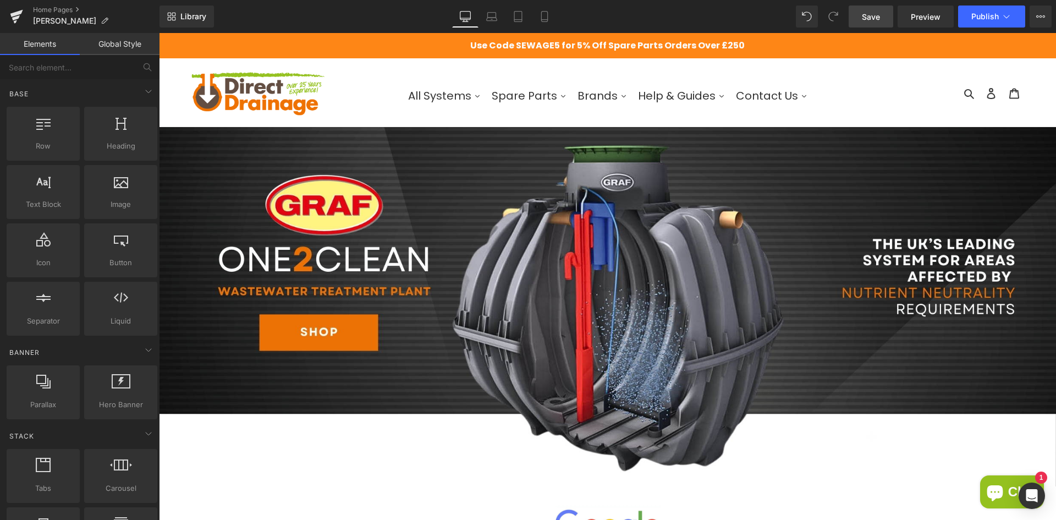
click at [797, 40] on p "Use Code SEWAGE5 for 5% Off Spare Parts Orders Over £250" at bounding box center [607, 45] width 897 height 25
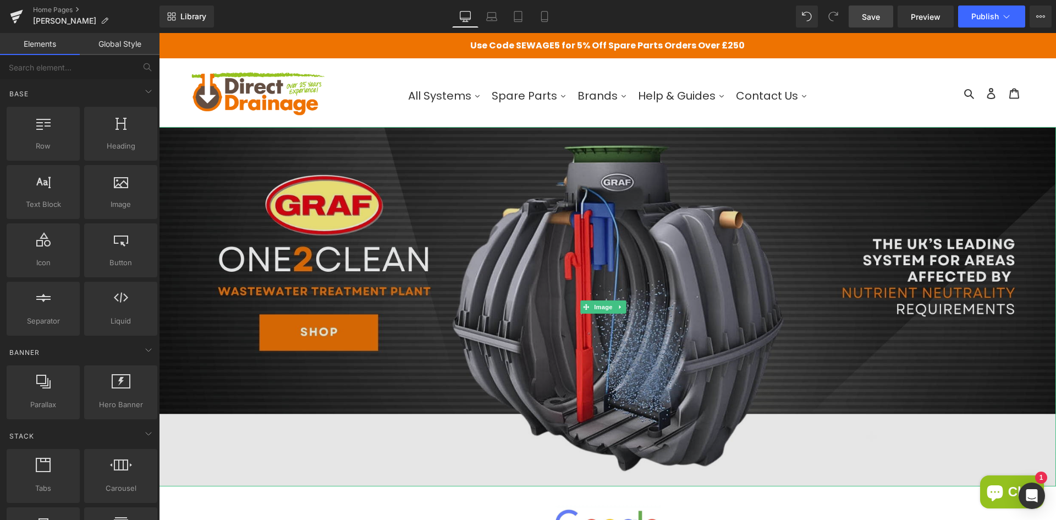
click at [281, 207] on img at bounding box center [607, 306] width 897 height 359
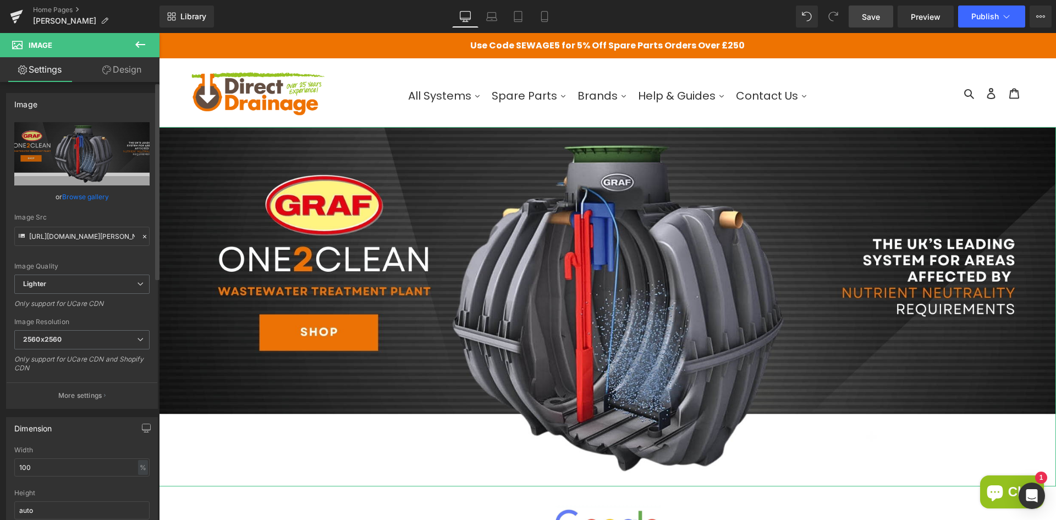
click at [84, 193] on link "Browse gallery" at bounding box center [85, 196] width 47 height 19
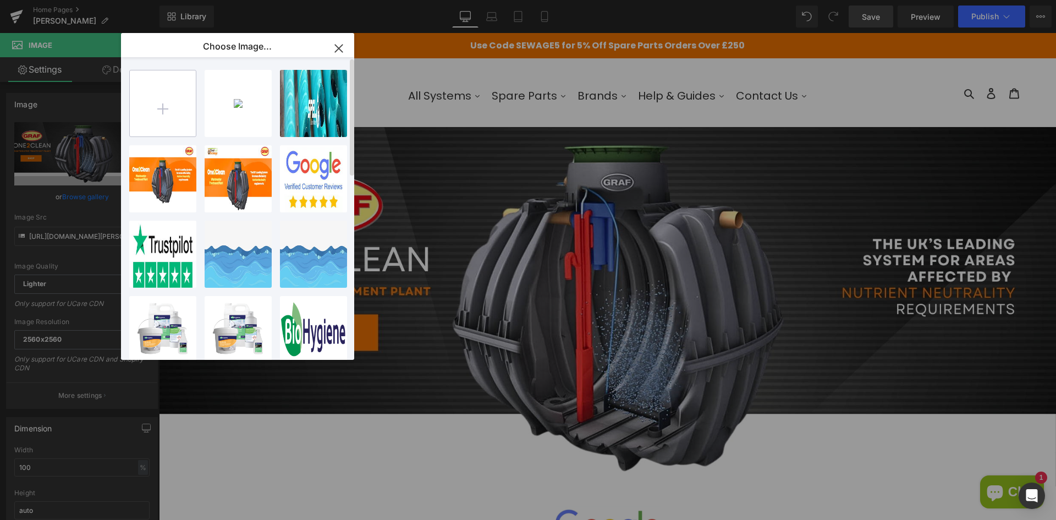
click at [174, 108] on input "file" at bounding box center [163, 103] width 66 height 66
type input "C:\fakepath\GRAF DD Home Page Banner SEP2025.png"
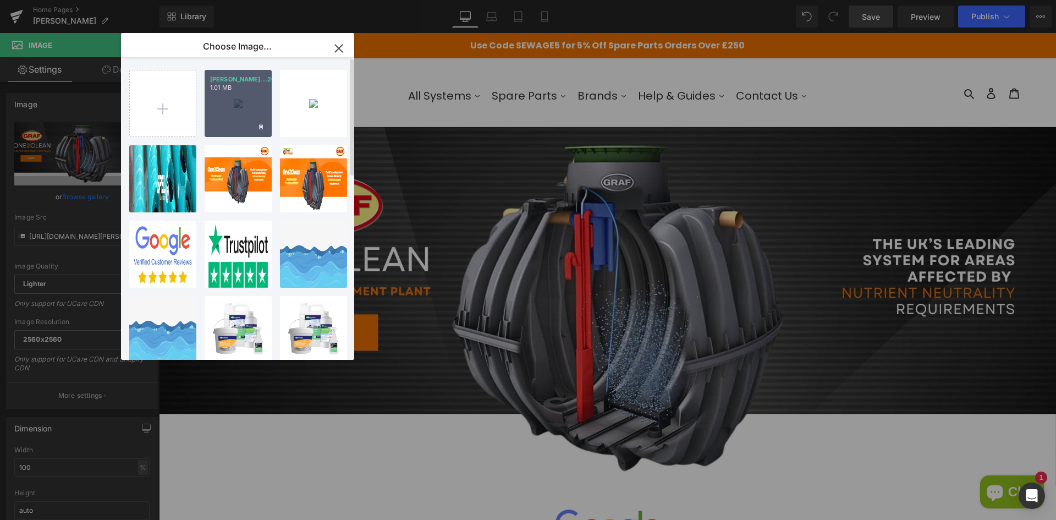
click at [256, 107] on div "GRAF DD...2025.png 1.01 MB" at bounding box center [238, 103] width 67 height 67
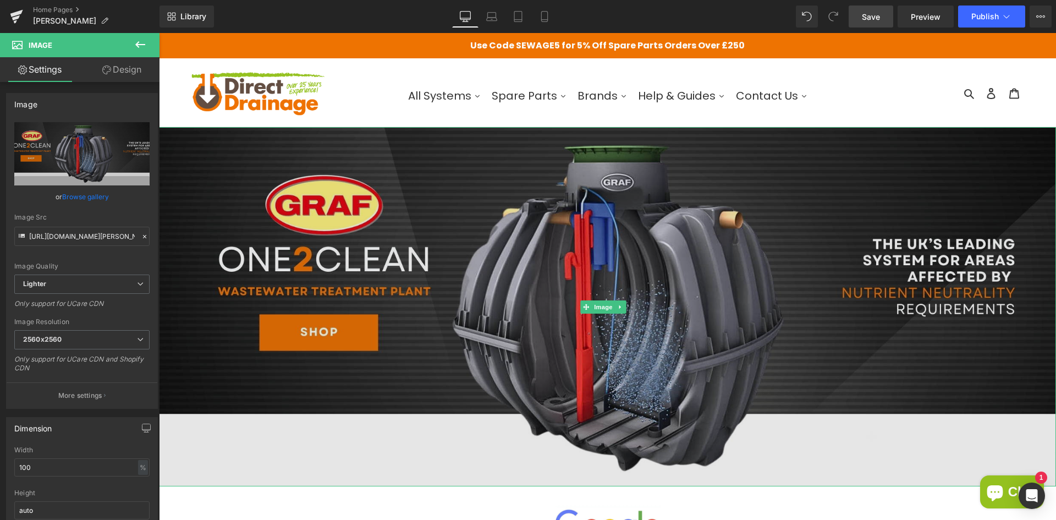
click at [737, 337] on img at bounding box center [607, 306] width 897 height 359
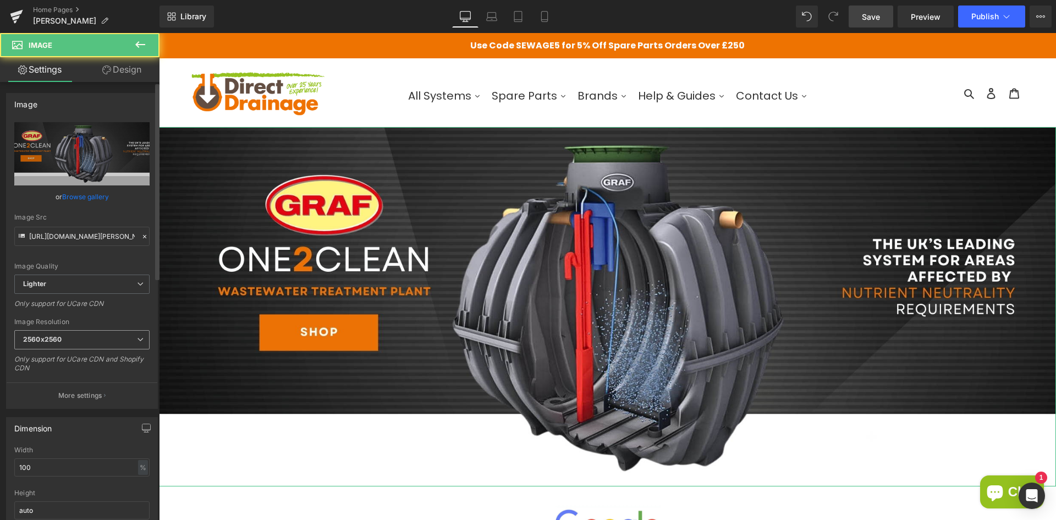
click at [108, 336] on span "2560x2560" at bounding box center [81, 339] width 135 height 19
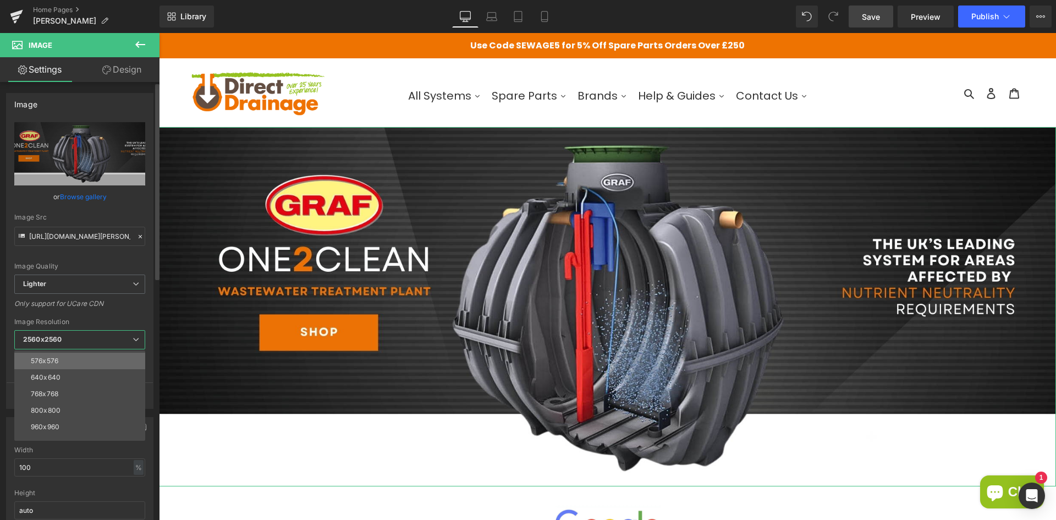
scroll to position [157, 0]
click at [44, 433] on div "3000x3000" at bounding box center [50, 433] width 39 height 8
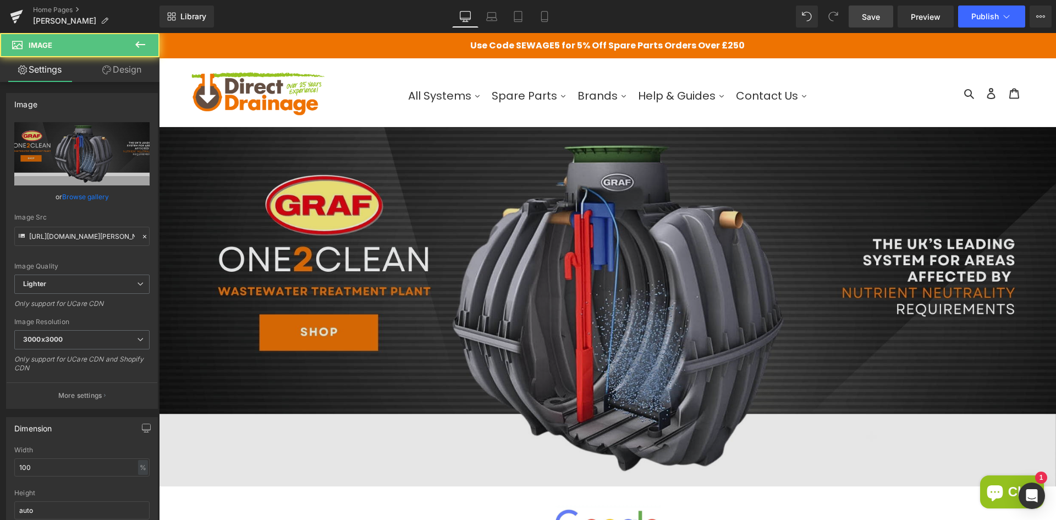
click at [289, 444] on img at bounding box center [607, 306] width 897 height 359
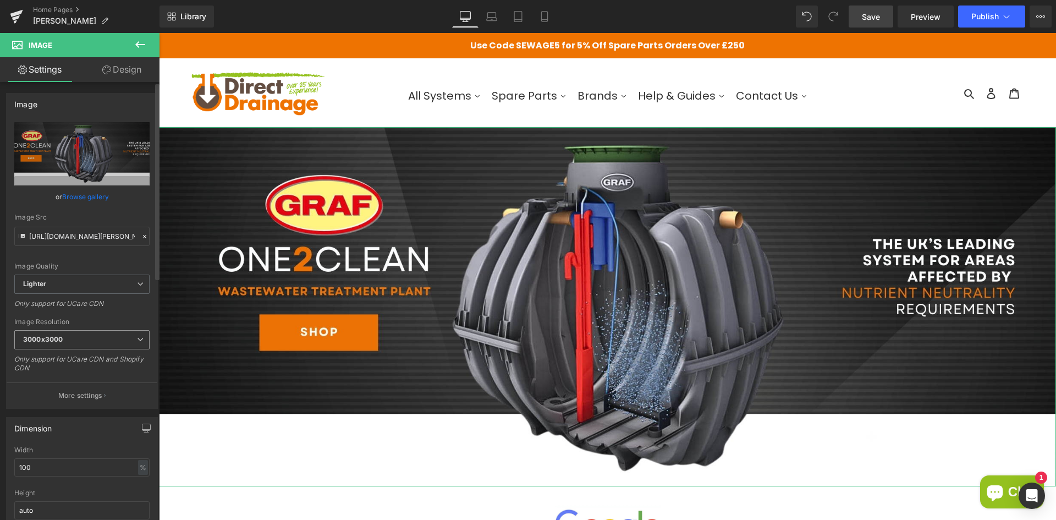
click at [86, 348] on span "3000x3000" at bounding box center [81, 339] width 135 height 19
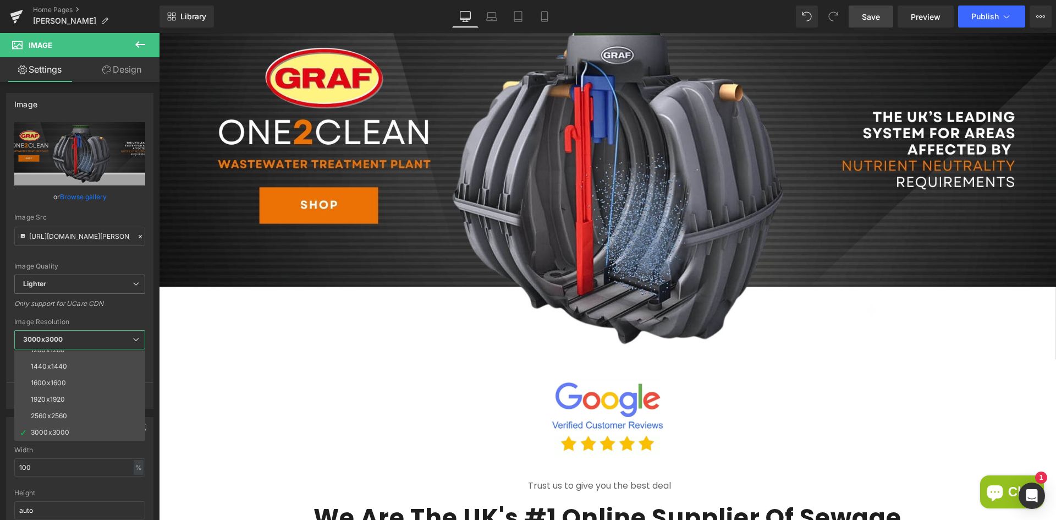
scroll to position [0, 0]
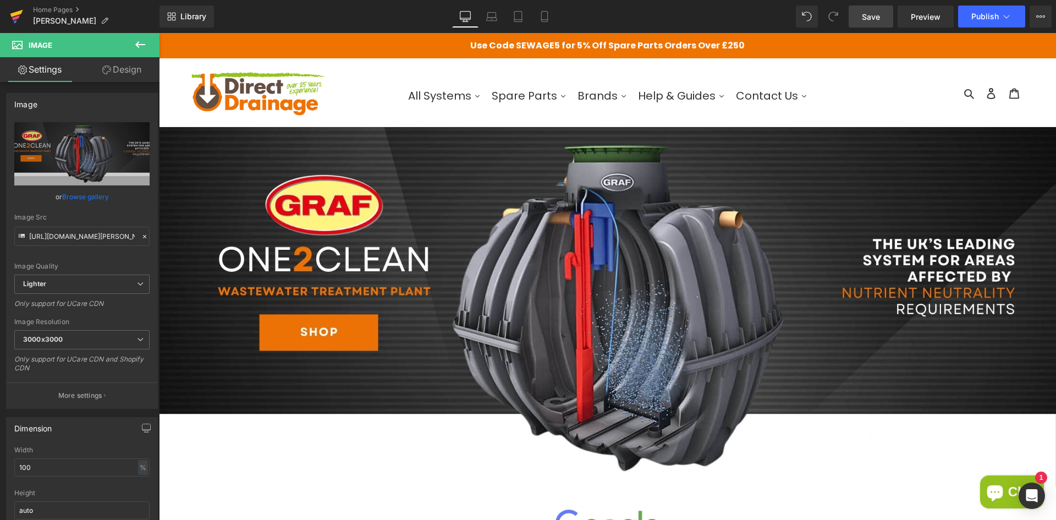
click at [20, 20] on icon at bounding box center [16, 17] width 13 height 28
